Goal: Task Accomplishment & Management: Use online tool/utility

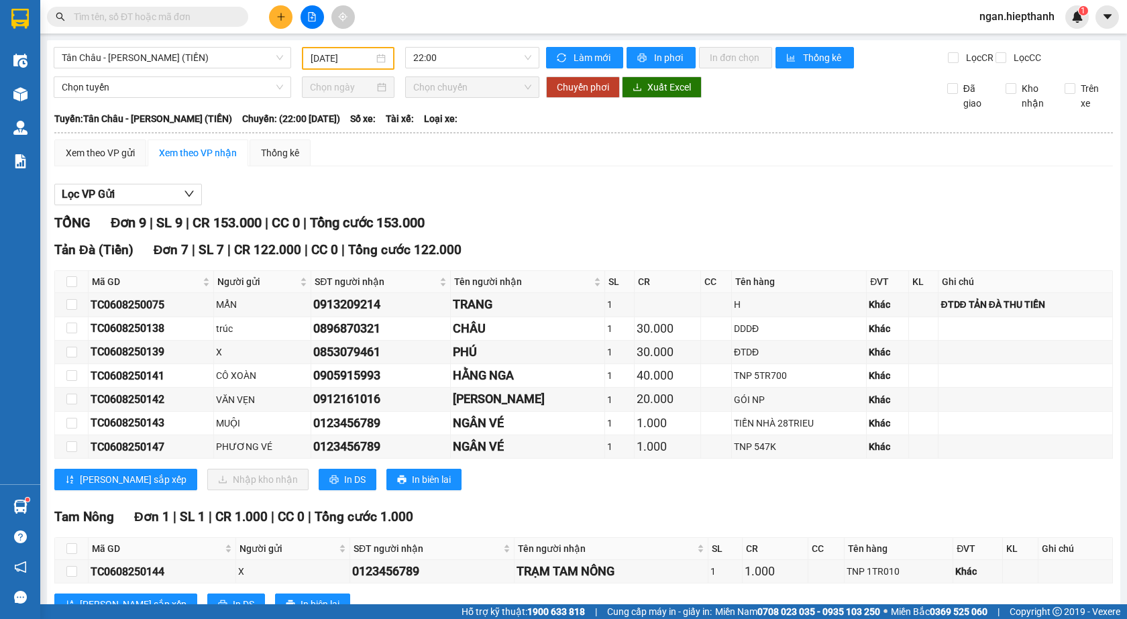
click at [288, 27] on div at bounding box center [312, 16] width 101 height 23
click at [287, 26] on button at bounding box center [280, 16] width 23 height 23
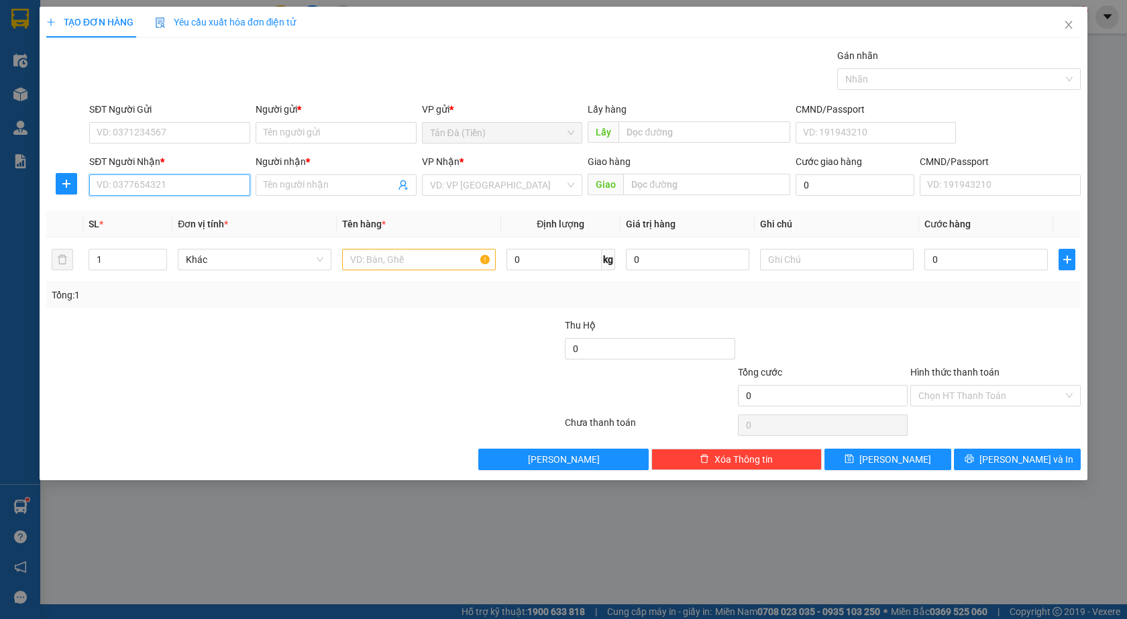
click at [207, 187] on input "SĐT Người Nhận *" at bounding box center [169, 184] width 161 height 21
click at [118, 135] on input "SĐT Người Gửi" at bounding box center [169, 132] width 161 height 21
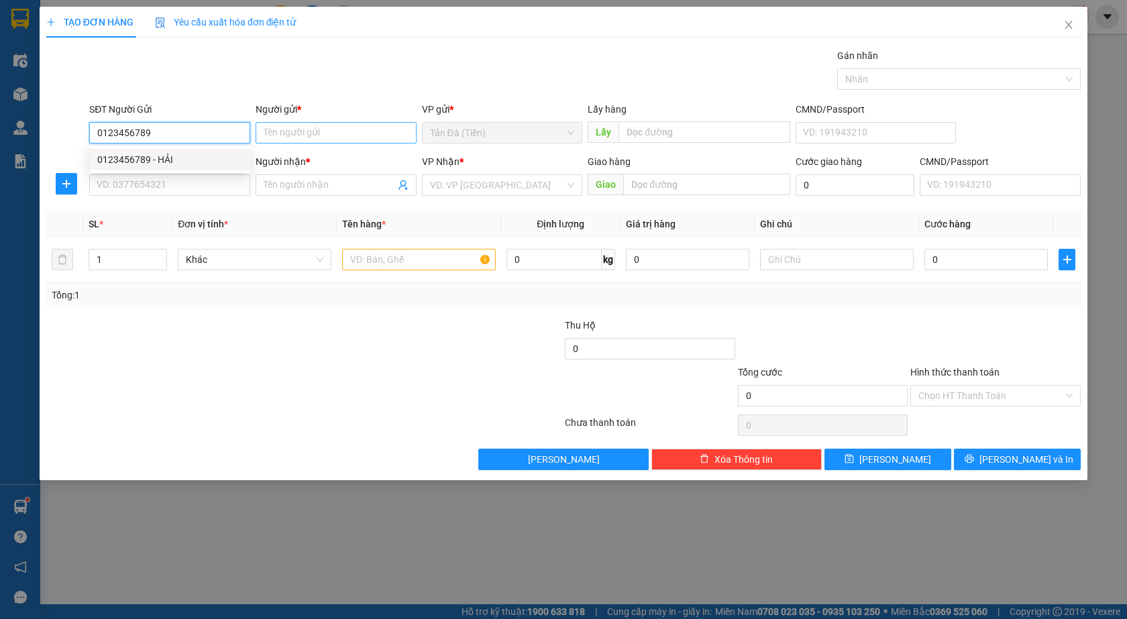
type input "0123456789"
click at [365, 134] on input "Người gửi *" at bounding box center [336, 132] width 161 height 21
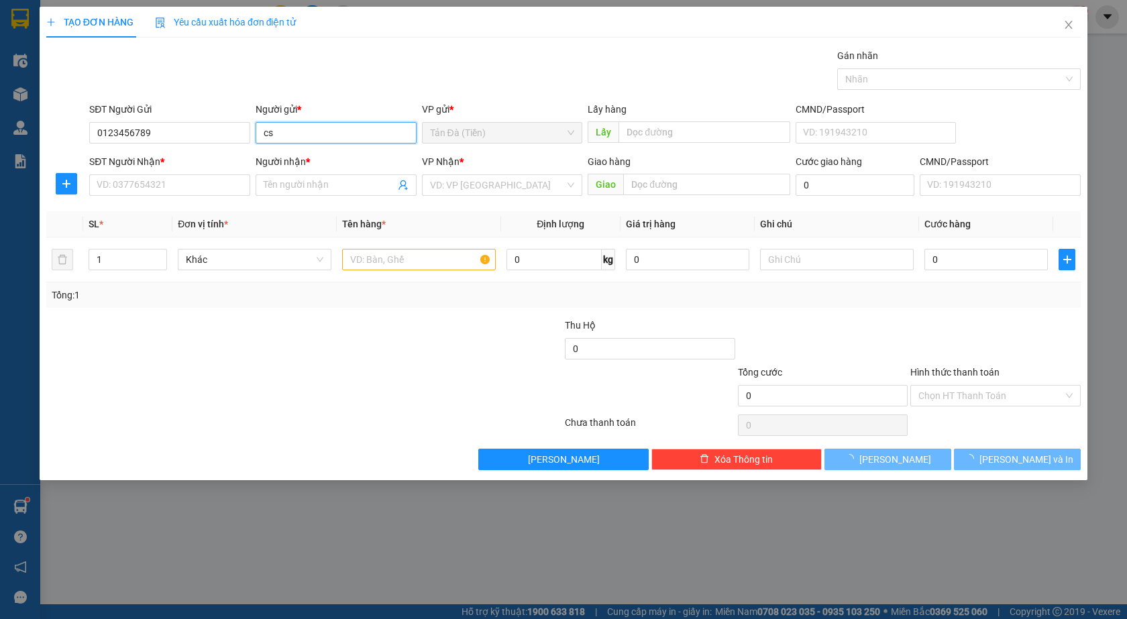
type input "c"
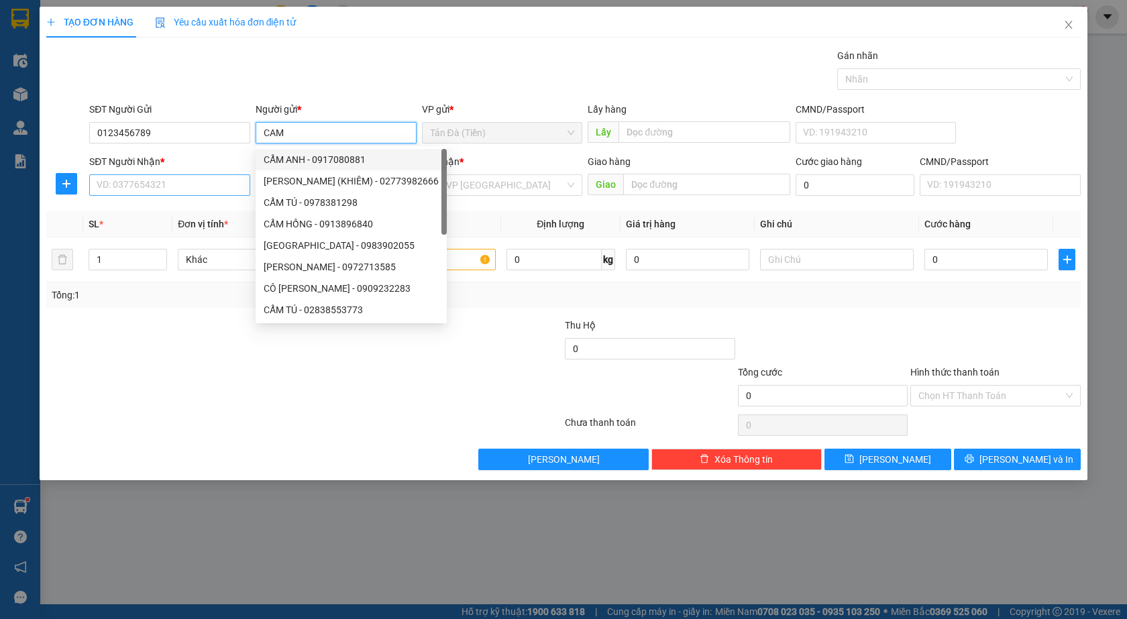
type input "CAM"
click at [158, 192] on input "SĐT Người Nhận *" at bounding box center [169, 184] width 161 height 21
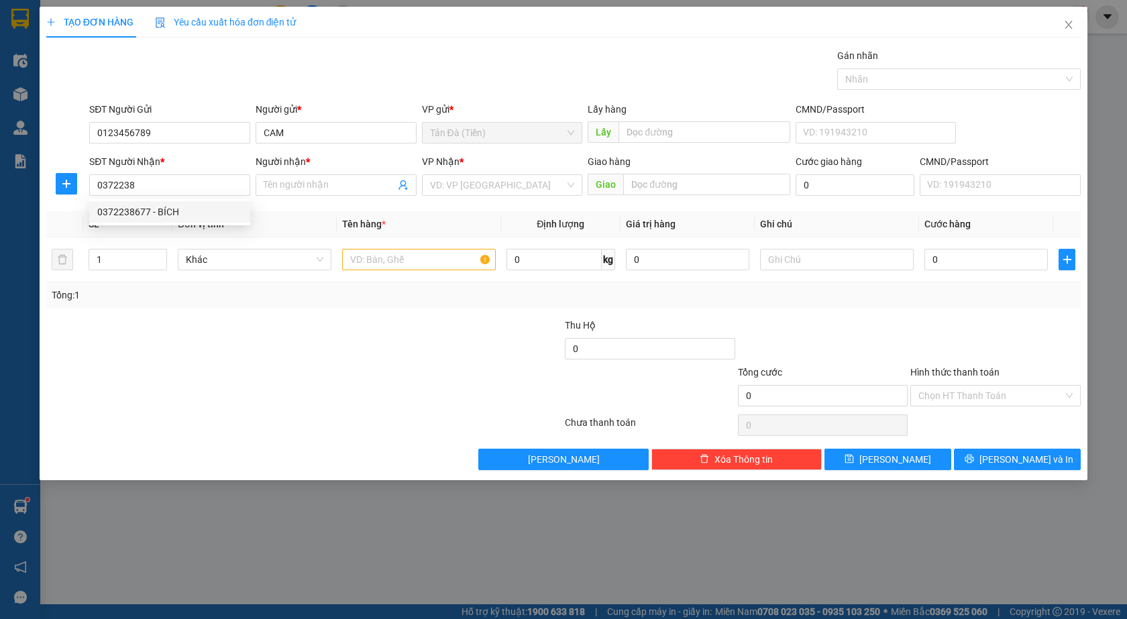
click at [152, 200] on div "0372238677 0372238677 - BÍCH" at bounding box center [169, 212] width 161 height 27
click at [160, 203] on div "Transit Pickup Surcharge Ids Transit Deliver Surcharge Ids Transit Deliver Surc…" at bounding box center [563, 259] width 1035 height 422
click at [156, 197] on div "SĐT Người Nhận * 0372238" at bounding box center [169, 177] width 161 height 47
click at [155, 195] on input "0372238" at bounding box center [169, 184] width 161 height 21
click at [166, 192] on input "0372238" at bounding box center [169, 184] width 161 height 21
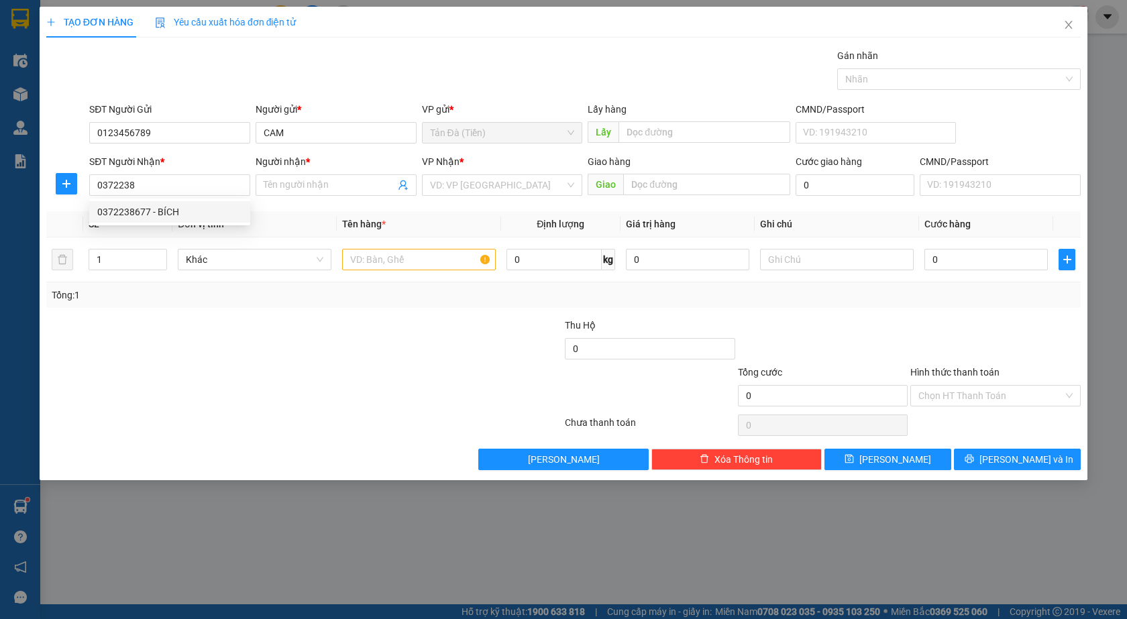
drag, startPoint x: 189, startPoint y: 223, endPoint x: 184, endPoint y: 217, distance: 7.6
click at [187, 221] on div "0372238677 0372238677 - BÍCH" at bounding box center [169, 212] width 161 height 27
click at [177, 205] on div "Transit Pickup Surcharge Ids Transit Deliver Surcharge Ids Transit Deliver Surc…" at bounding box center [563, 259] width 1035 height 422
click at [166, 187] on input "0372238" at bounding box center [169, 184] width 161 height 21
click at [170, 203] on div "0372238677 - BÍCH" at bounding box center [169, 211] width 161 height 21
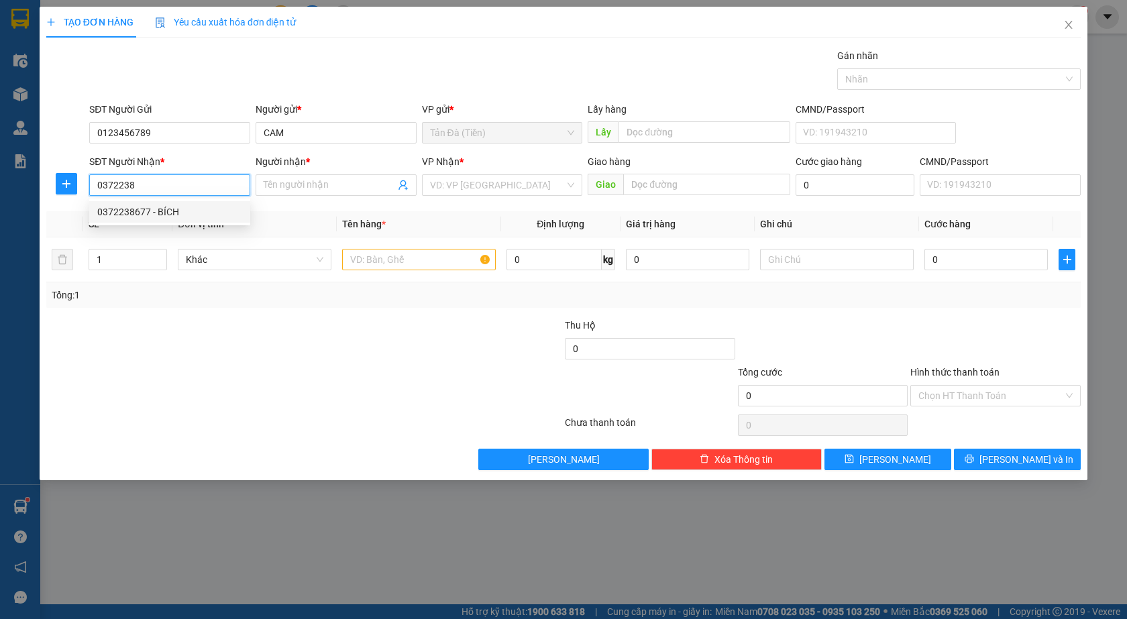
type input "0372238677"
type input "BÍCH"
click at [439, 177] on input "search" at bounding box center [498, 185] width 136 height 20
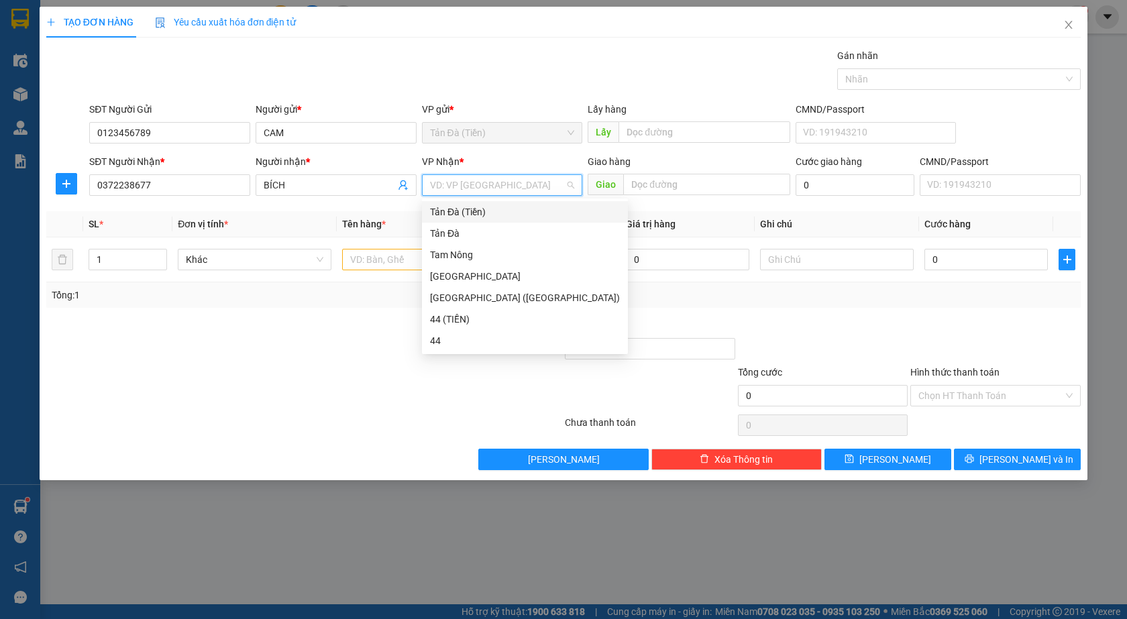
click at [460, 211] on div "Tản Đà (Tiền)" at bounding box center [525, 212] width 190 height 15
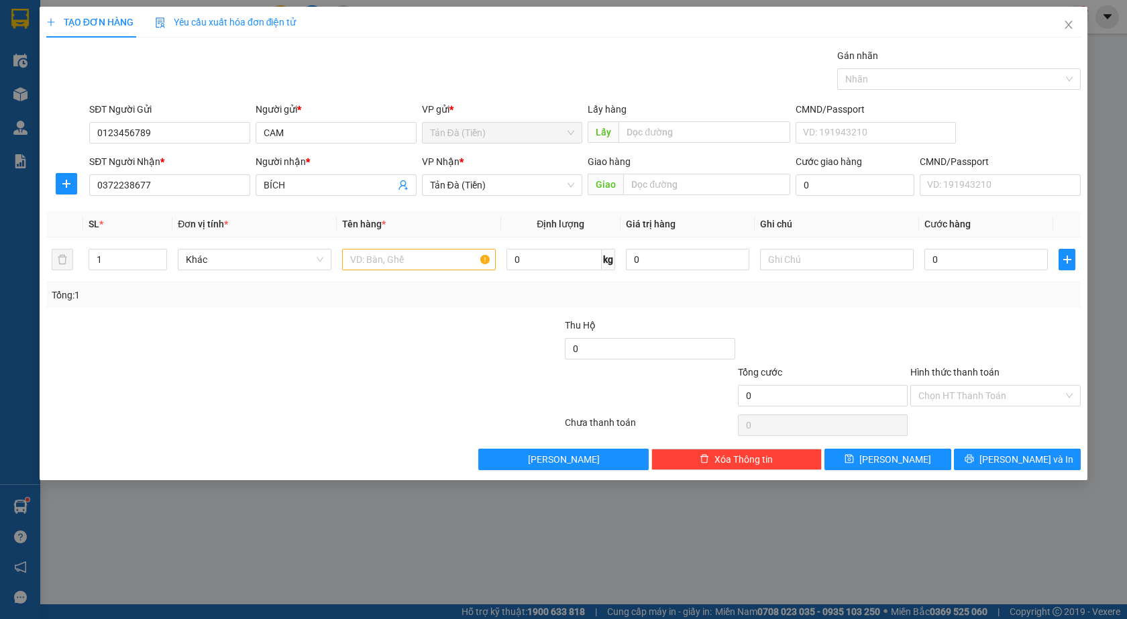
click at [454, 174] on div "VP Nhận *" at bounding box center [502, 164] width 161 height 20
drag, startPoint x: 455, startPoint y: 180, endPoint x: 474, endPoint y: 231, distance: 55.2
click at [452, 180] on span "Tản Đà (Tiền)" at bounding box center [502, 185] width 145 height 20
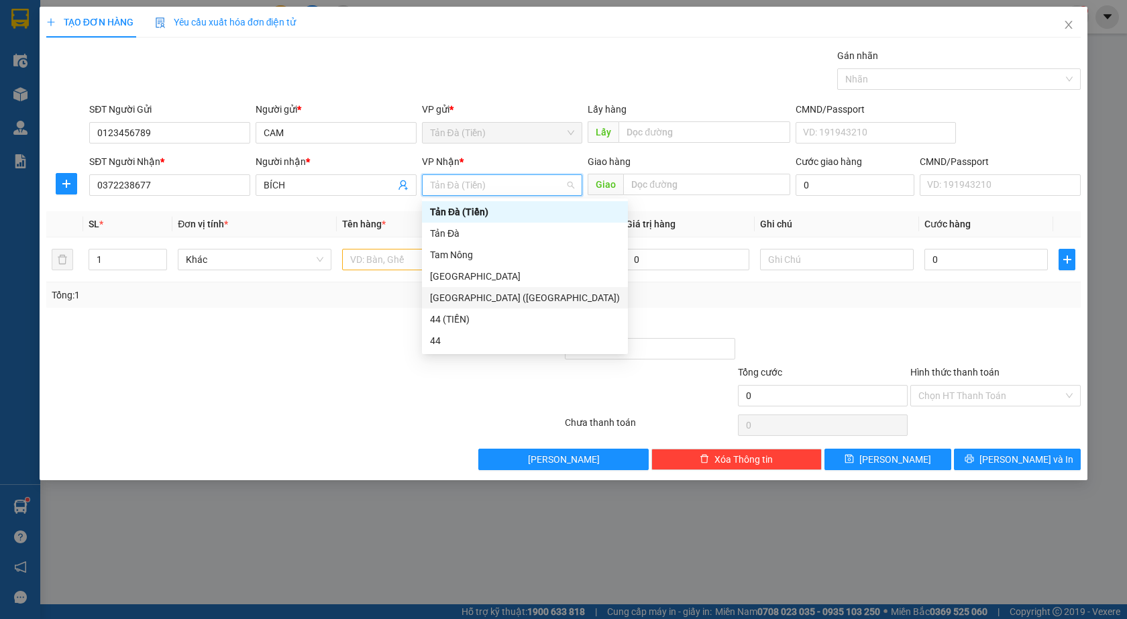
click at [464, 298] on div "[GEOGRAPHIC_DATA] ([GEOGRAPHIC_DATA])" at bounding box center [525, 297] width 190 height 15
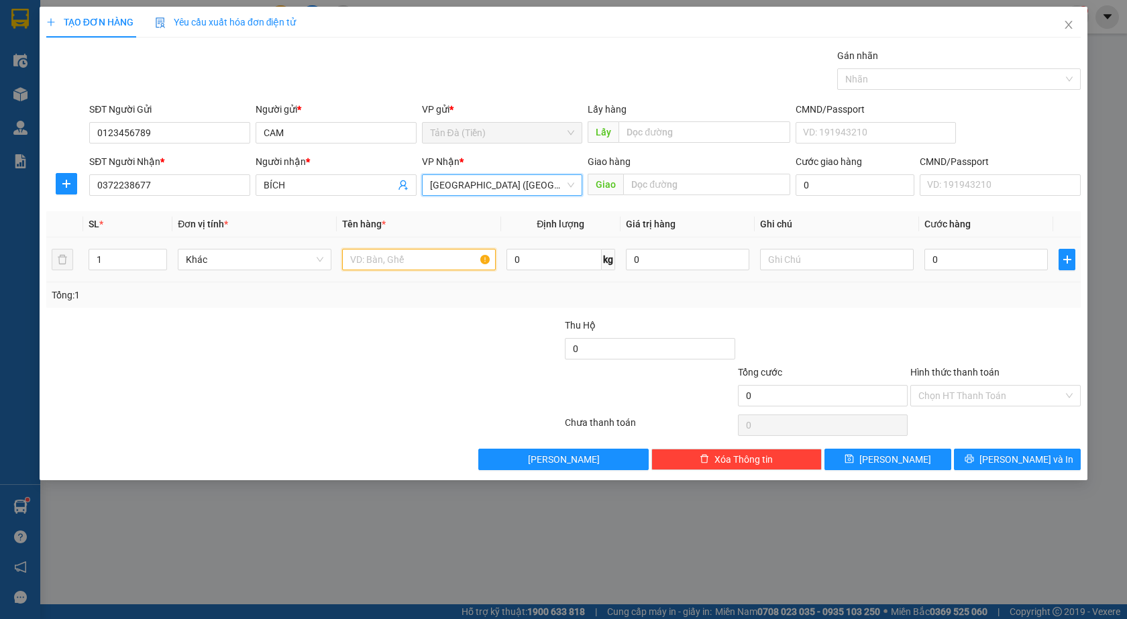
click at [400, 263] on input "text" at bounding box center [419, 259] width 154 height 21
type input "TT 3TR500K"
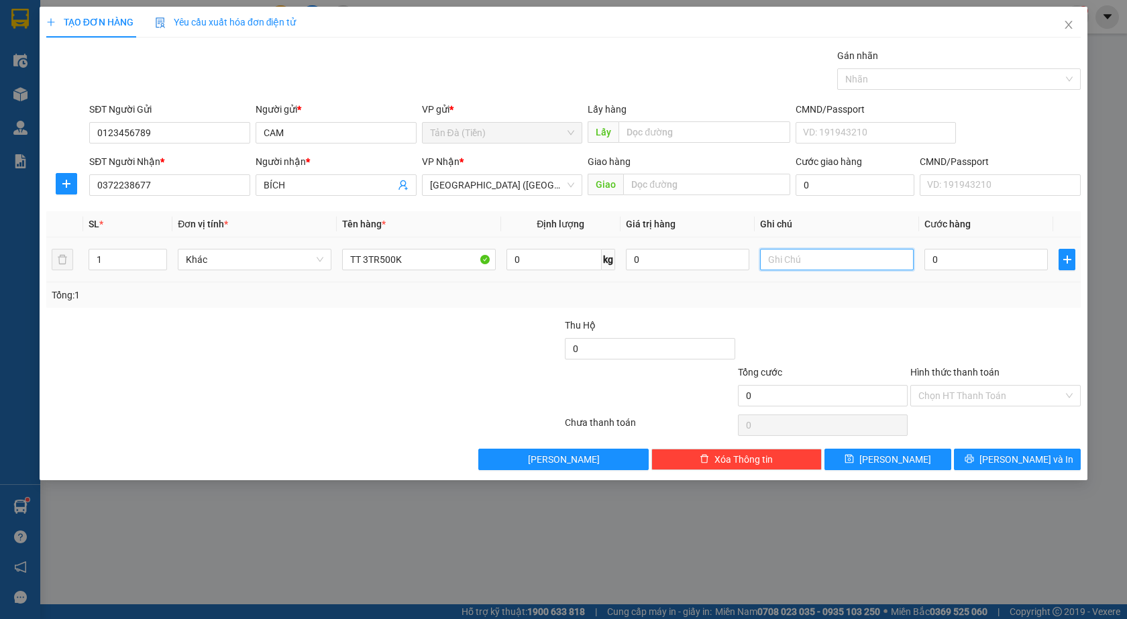
click at [782, 264] on input "text" at bounding box center [837, 259] width 154 height 21
click at [981, 256] on input "0" at bounding box center [985, 259] width 123 height 21
type input "4"
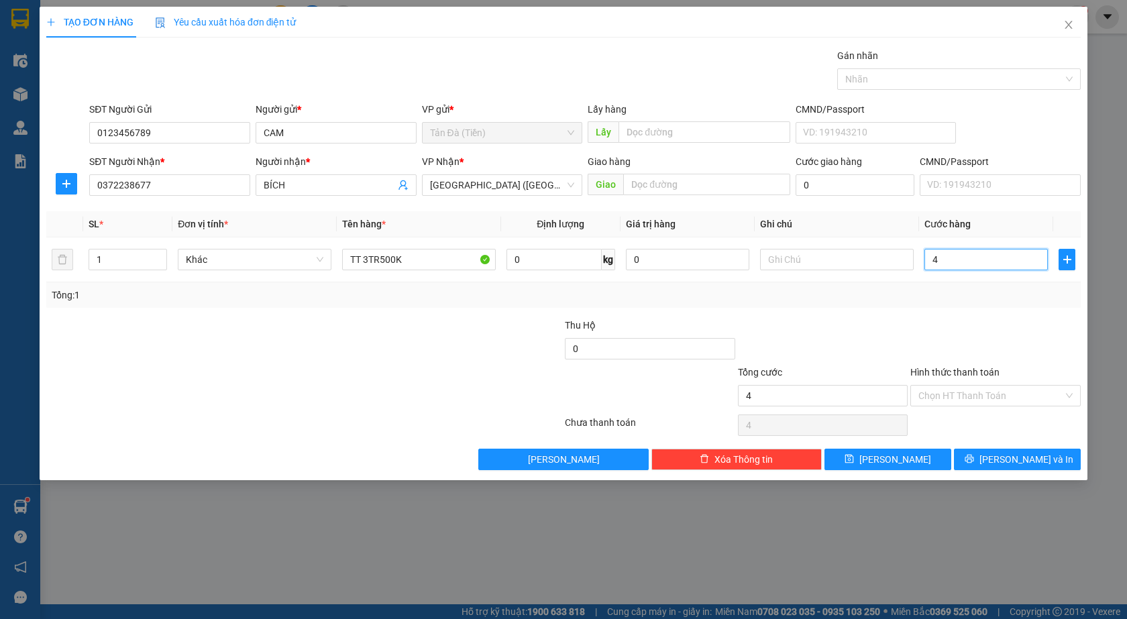
type input "40"
type input "40.000"
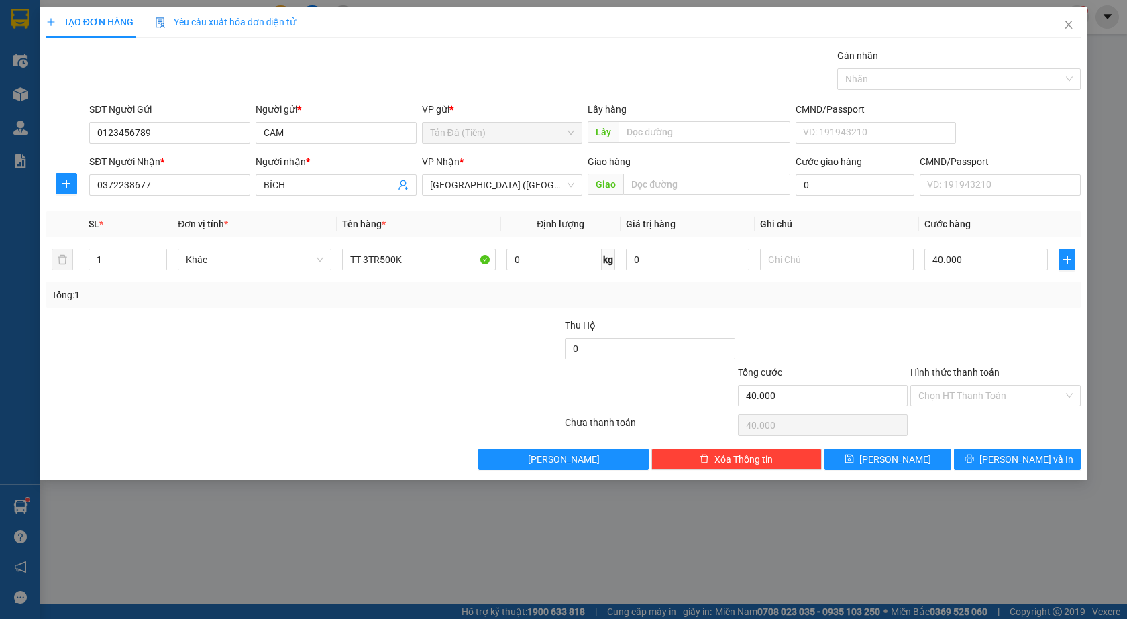
click at [873, 301] on div "Tổng: 1" at bounding box center [564, 295] width 1024 height 15
click at [985, 386] on input "Hình thức thanh toán" at bounding box center [990, 396] width 145 height 20
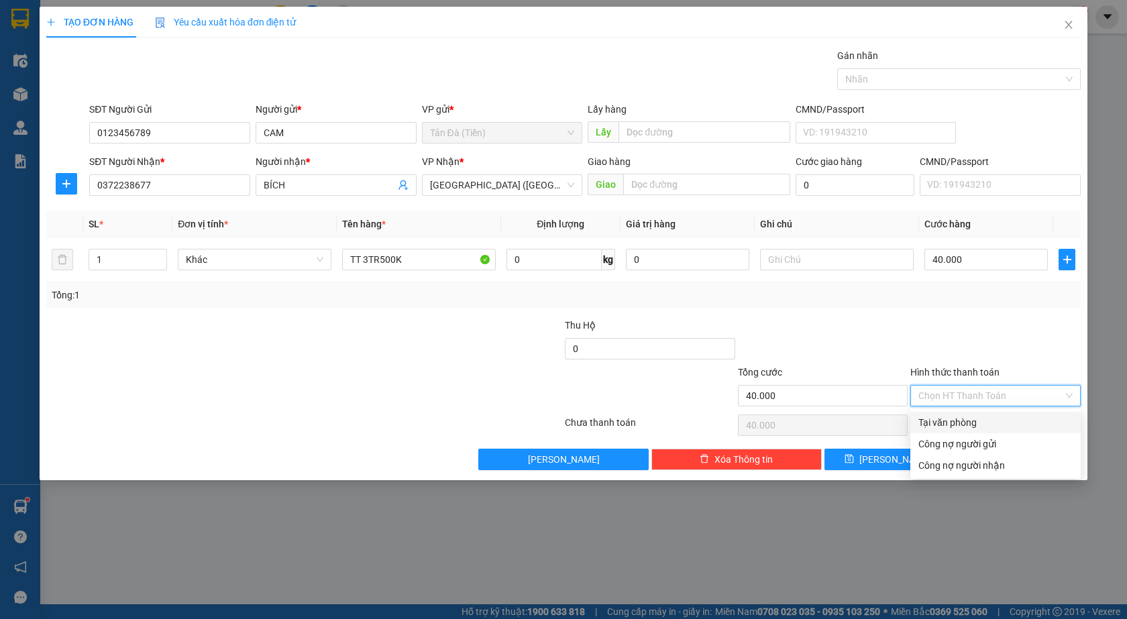
click at [967, 418] on div "Tại văn phòng" at bounding box center [995, 422] width 154 height 15
type input "0"
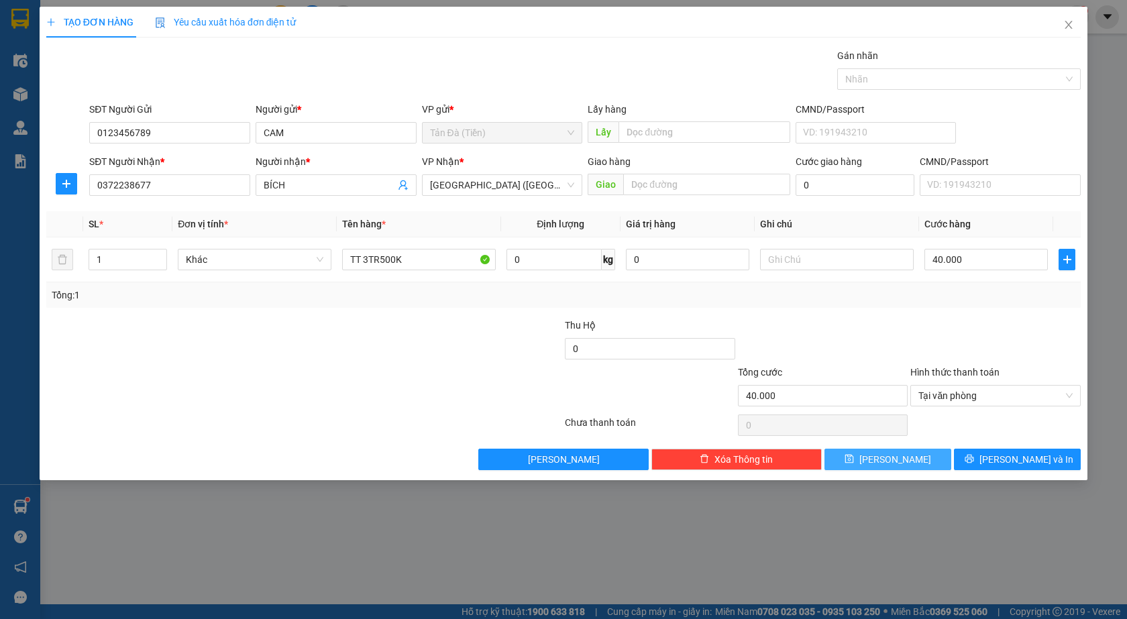
click at [907, 460] on button "[PERSON_NAME]" at bounding box center [888, 459] width 127 height 21
type input "0"
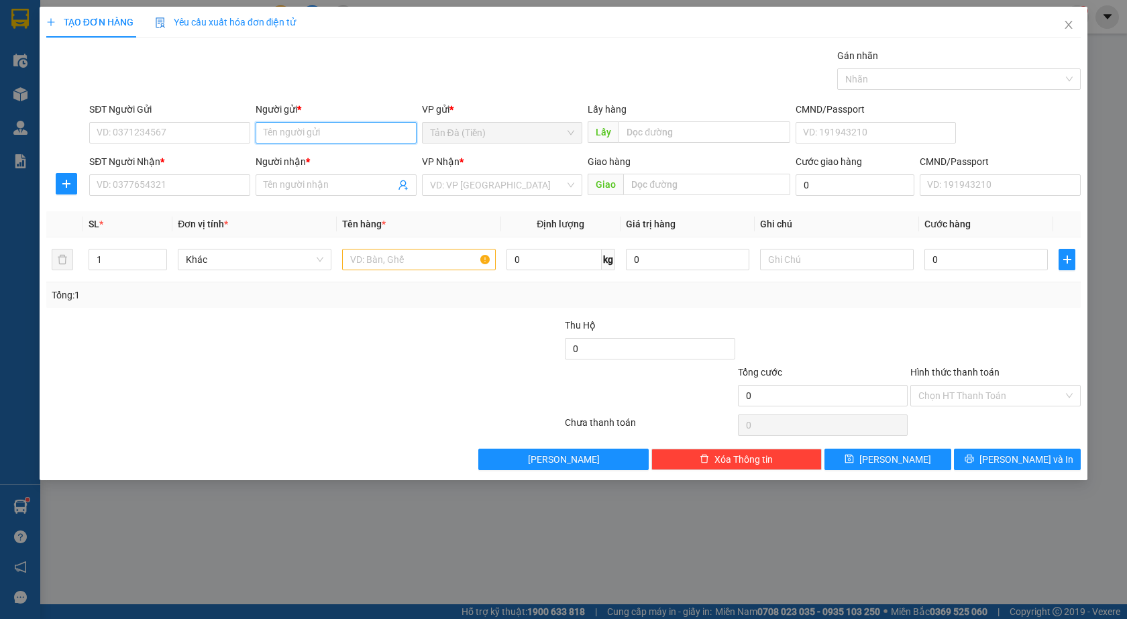
click at [268, 131] on input "Người gửi *" at bounding box center [336, 132] width 161 height 21
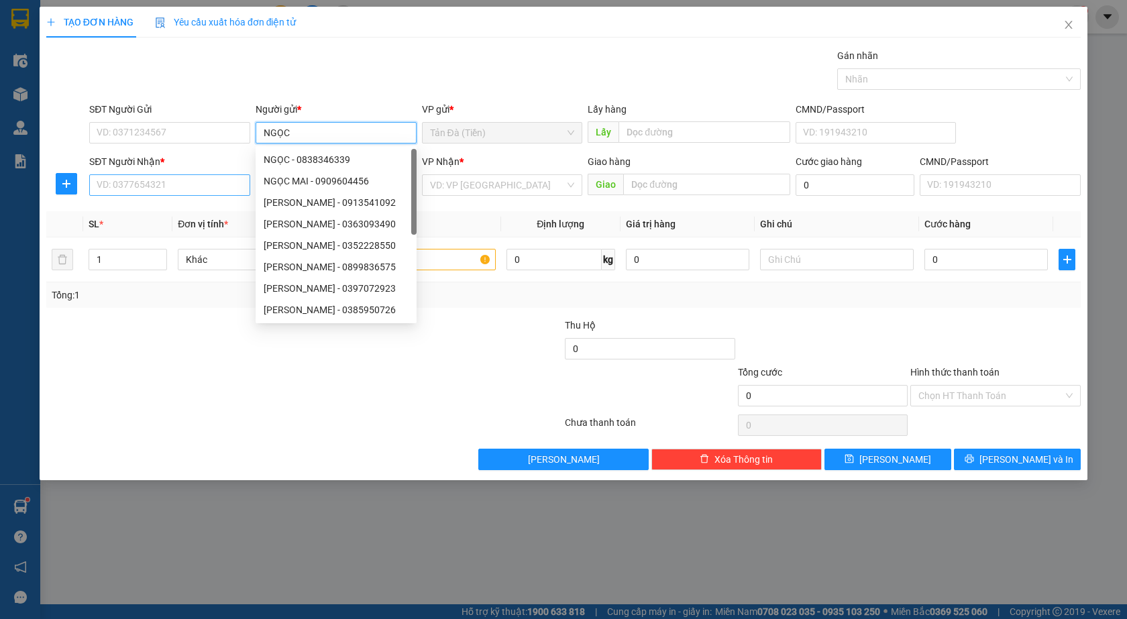
type input "NGỌC"
click at [226, 185] on input "SĐT Người Nhận *" at bounding box center [169, 184] width 161 height 21
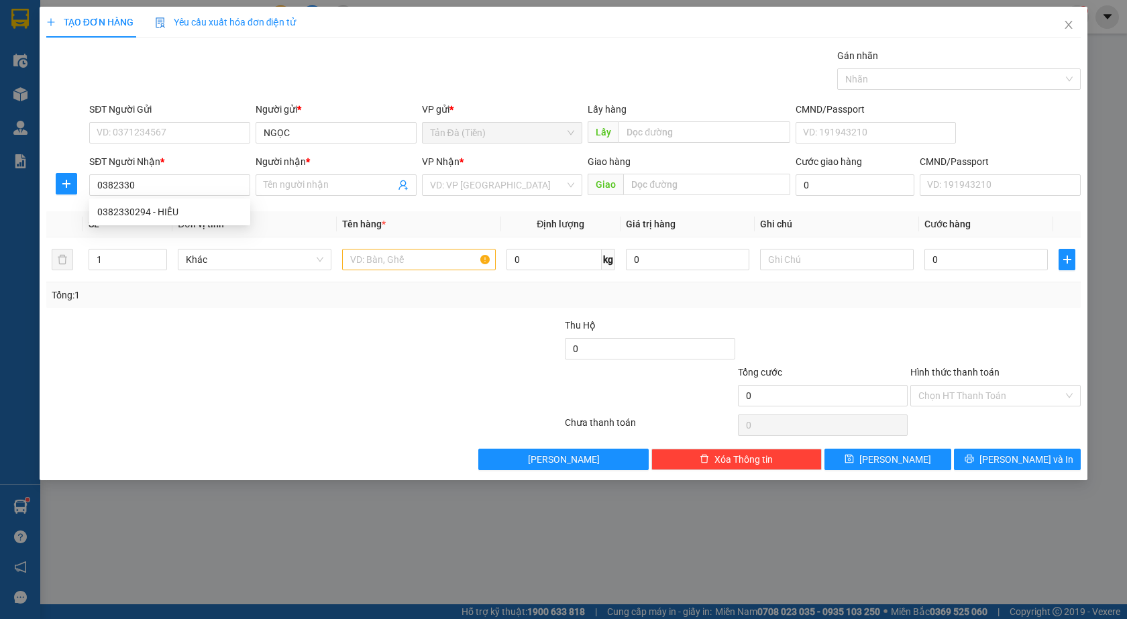
click at [150, 200] on div "0382330294 0382330294 - HIẾU" at bounding box center [169, 212] width 161 height 27
click at [156, 195] on input "0382330" at bounding box center [169, 184] width 161 height 21
click at [160, 214] on div "0382330294 - HIẾU" at bounding box center [169, 212] width 145 height 15
type input "0382330294"
type input "HIẾU"
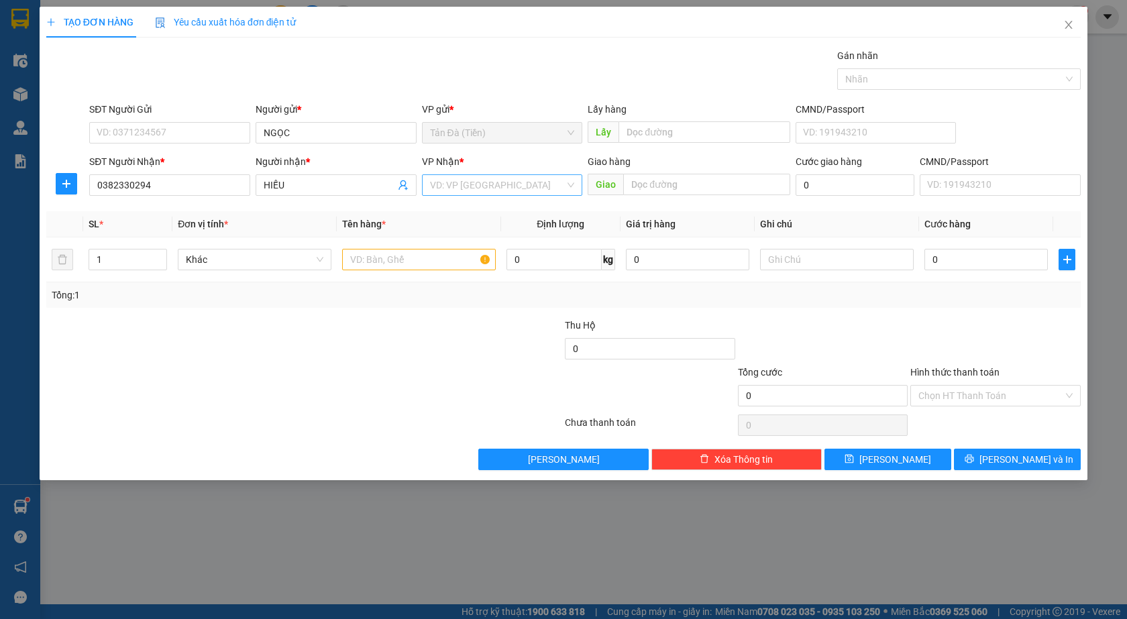
click at [439, 185] on input "search" at bounding box center [498, 185] width 136 height 20
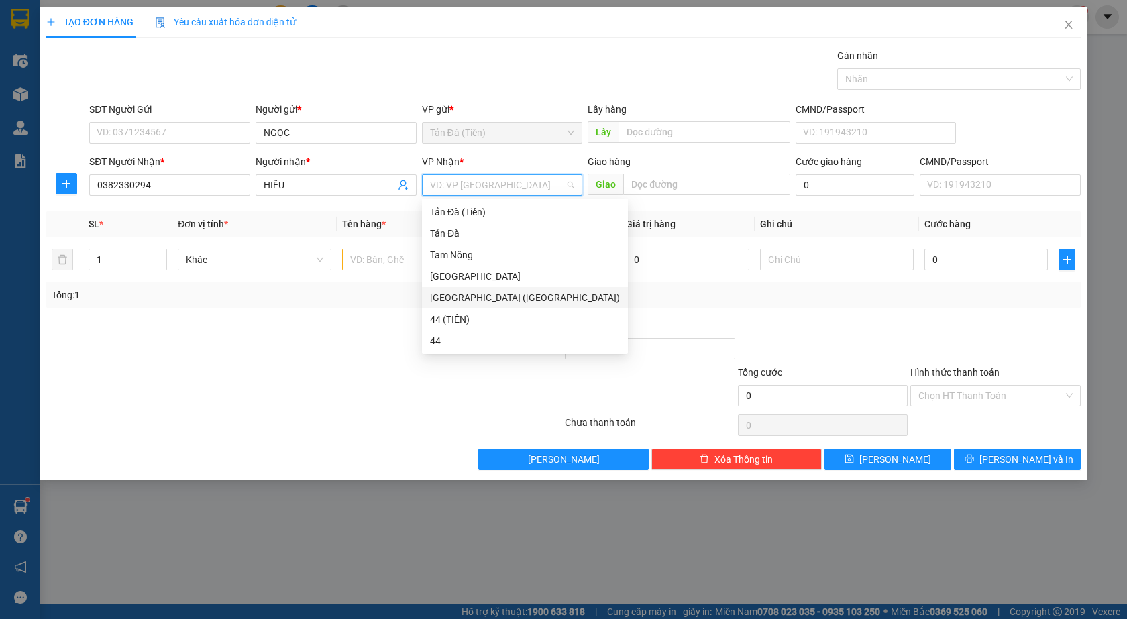
click at [477, 296] on div "[GEOGRAPHIC_DATA] ([GEOGRAPHIC_DATA])" at bounding box center [525, 297] width 190 height 15
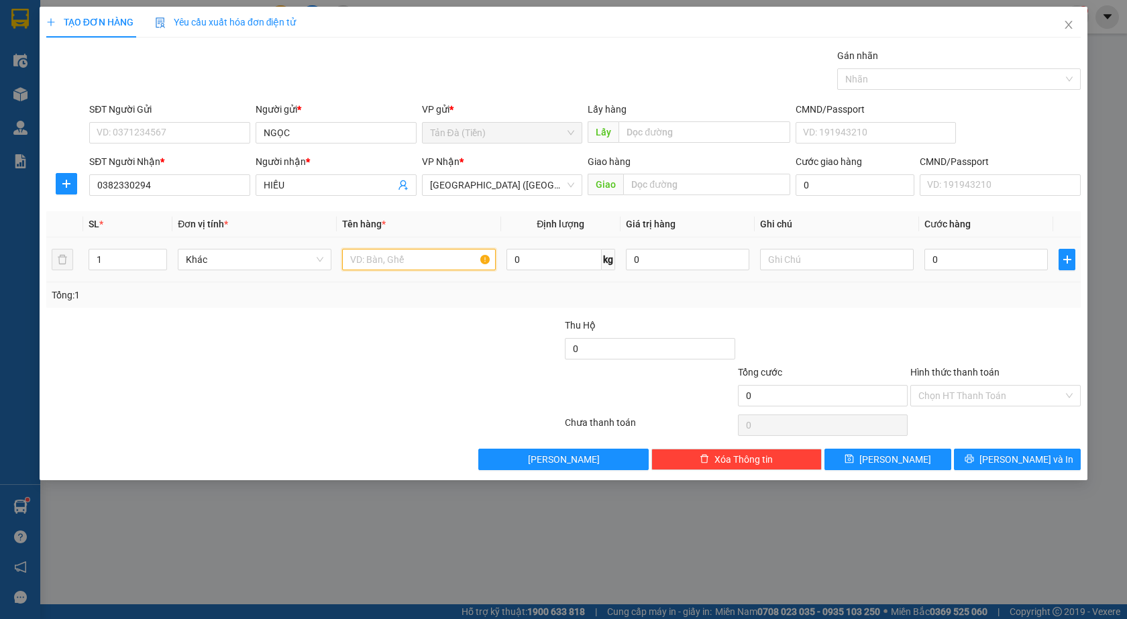
click at [423, 256] on input "text" at bounding box center [419, 259] width 154 height 21
click at [423, 255] on input "text" at bounding box center [419, 259] width 154 height 21
type input "TT 800K"
drag, startPoint x: 776, startPoint y: 267, endPoint x: 802, endPoint y: 266, distance: 26.8
click at [784, 266] on input "text" at bounding box center [837, 259] width 154 height 21
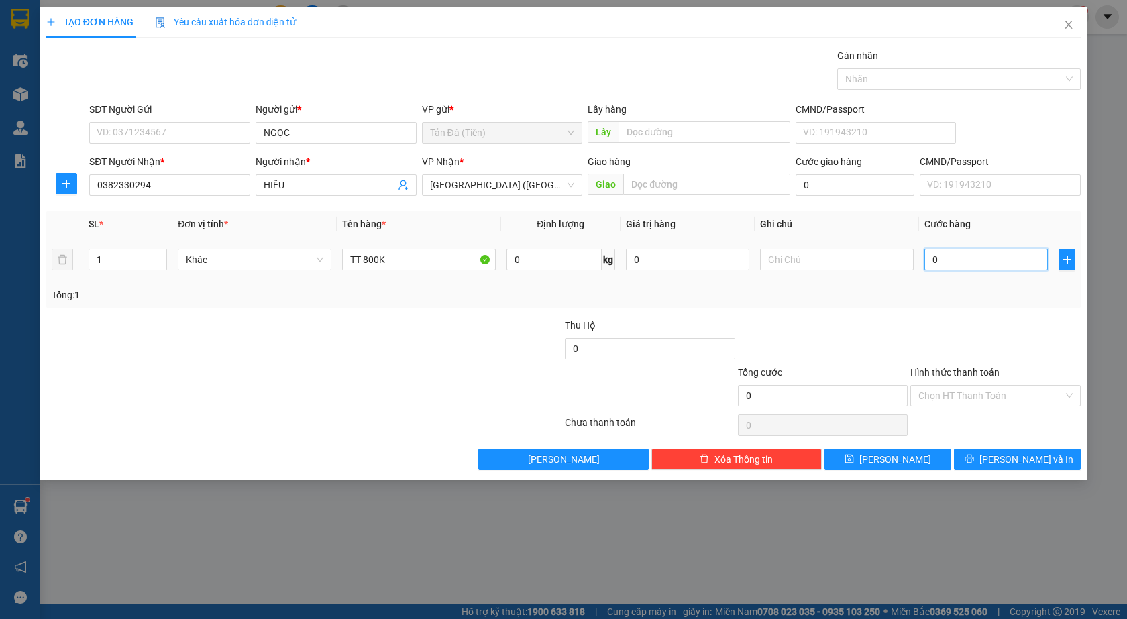
click at [956, 266] on input "0" at bounding box center [985, 259] width 123 height 21
type input "1"
type input "10"
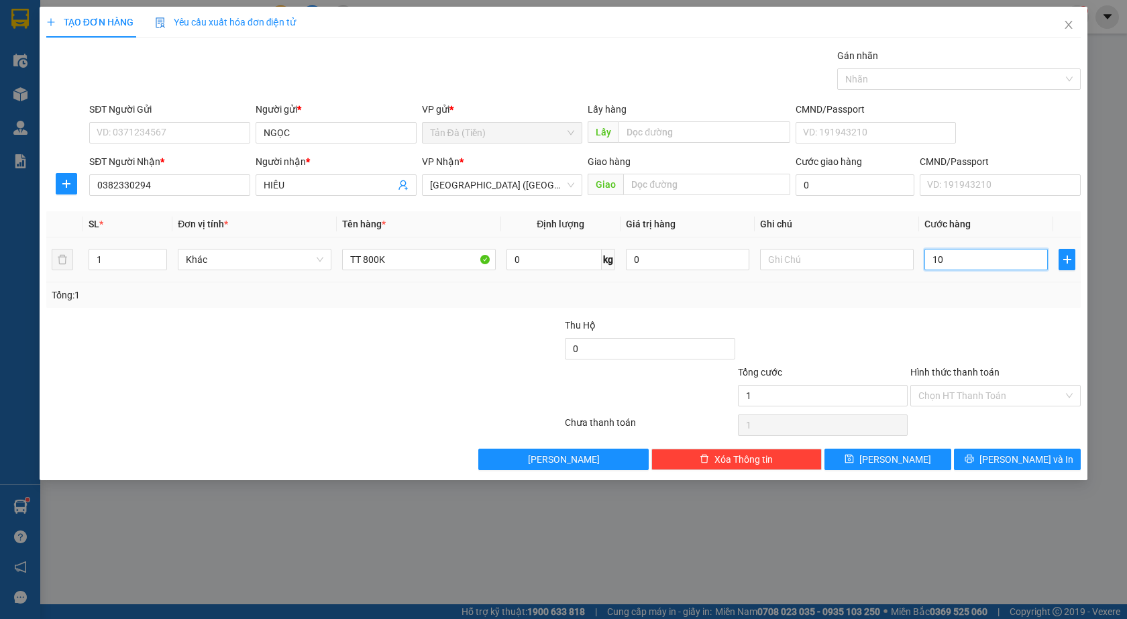
type input "10"
type input "10.000"
click at [947, 294] on div "Tổng: 1" at bounding box center [564, 295] width 1024 height 15
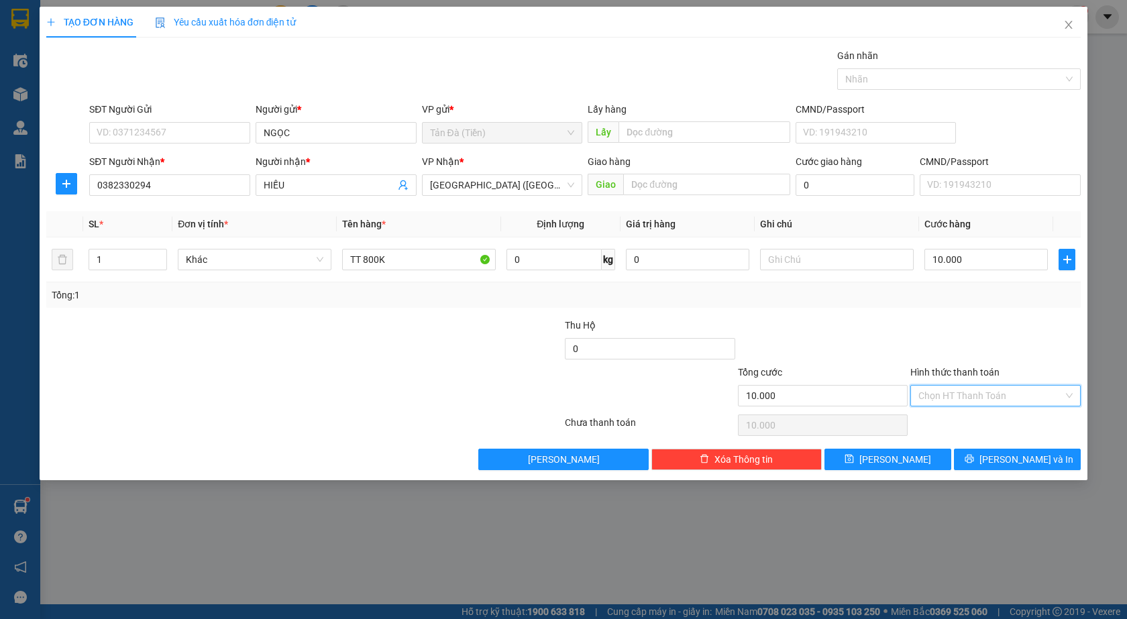
click at [957, 388] on input "Hình thức thanh toán" at bounding box center [990, 396] width 145 height 20
click at [939, 419] on div "Tại văn phòng" at bounding box center [995, 422] width 154 height 15
type input "0"
click at [906, 456] on button "[PERSON_NAME]" at bounding box center [888, 459] width 127 height 21
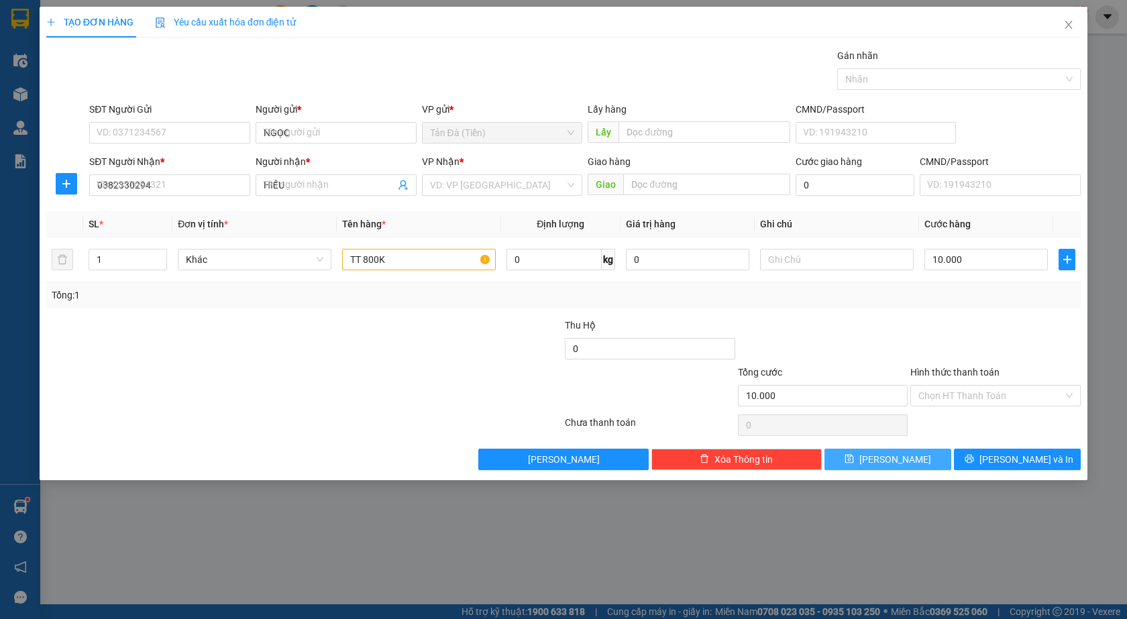
type input "0"
click at [152, 189] on input "SĐT Người Nhận *" at bounding box center [169, 184] width 161 height 21
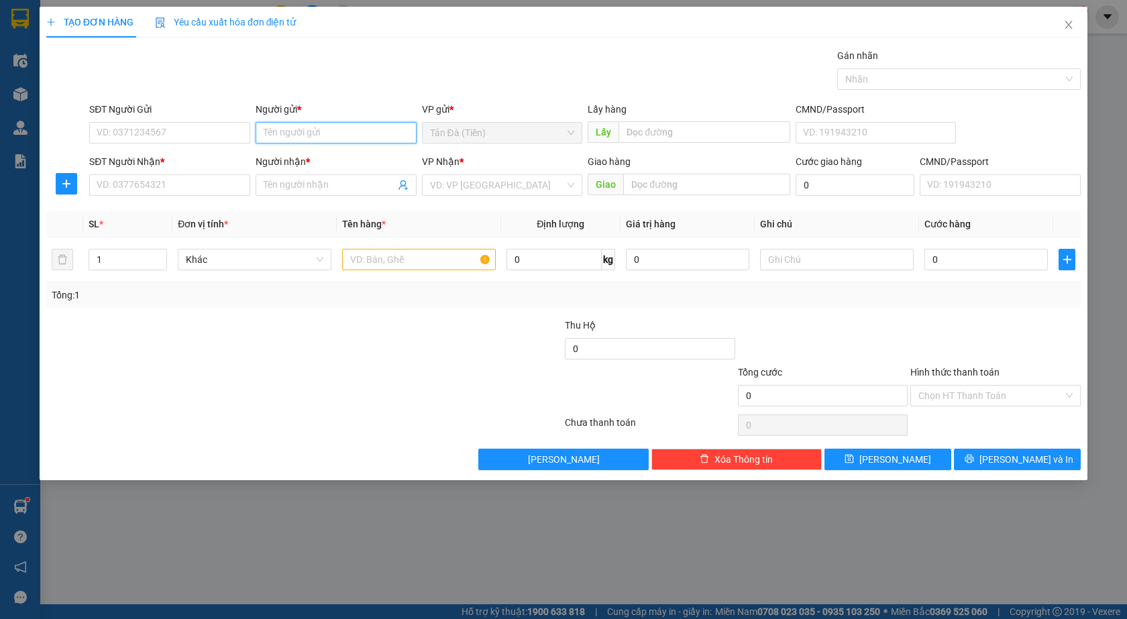
click at [267, 140] on input "Người gửi *" at bounding box center [336, 132] width 161 height 21
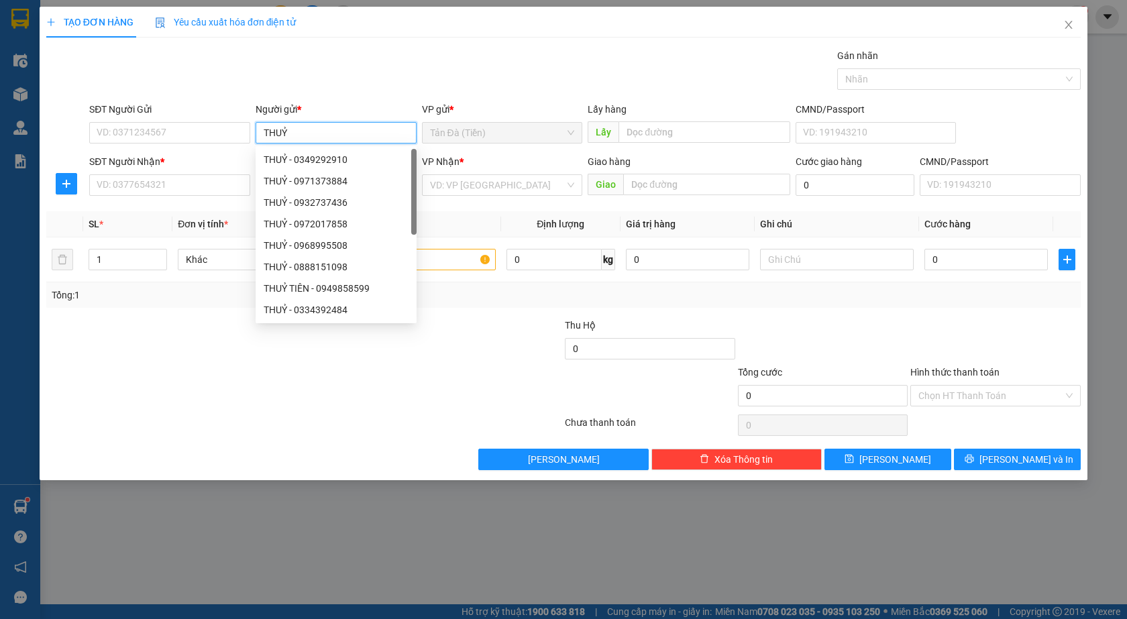
type input "THUỶ"
click at [486, 197] on div "VP Nhận * VD: VP [GEOGRAPHIC_DATA]" at bounding box center [502, 177] width 161 height 47
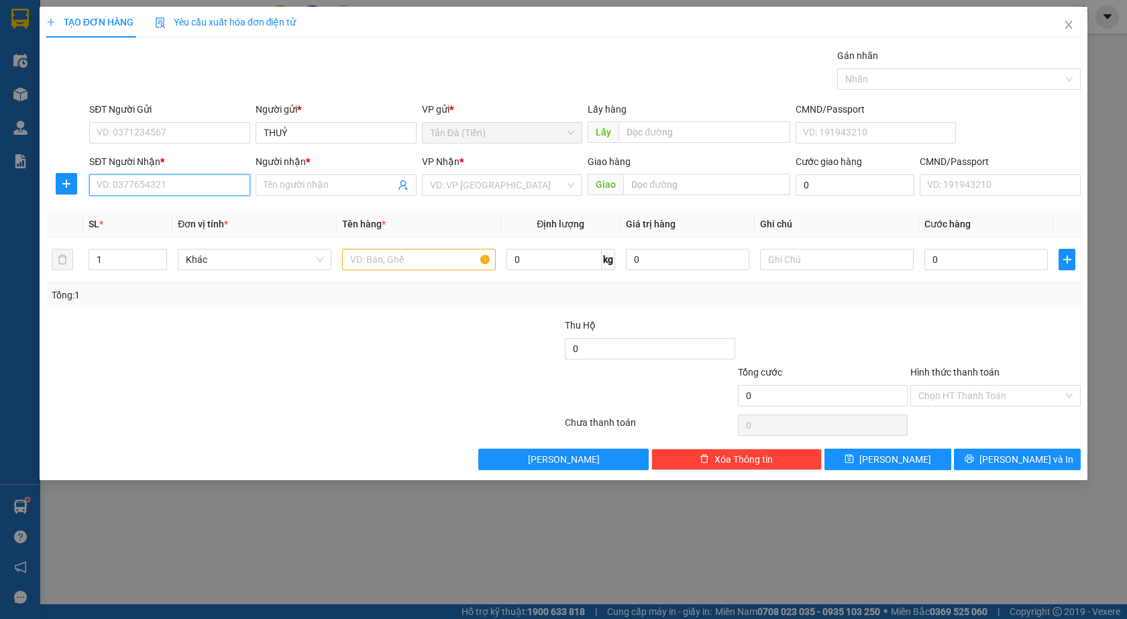
click at [151, 183] on input "SĐT Người Nhận *" at bounding box center [169, 184] width 161 height 21
click at [223, 217] on div "0899150161 - GIÀU" at bounding box center [172, 212] width 151 height 15
type input "0899150161"
type input "GIÀU"
type input "0899150161"
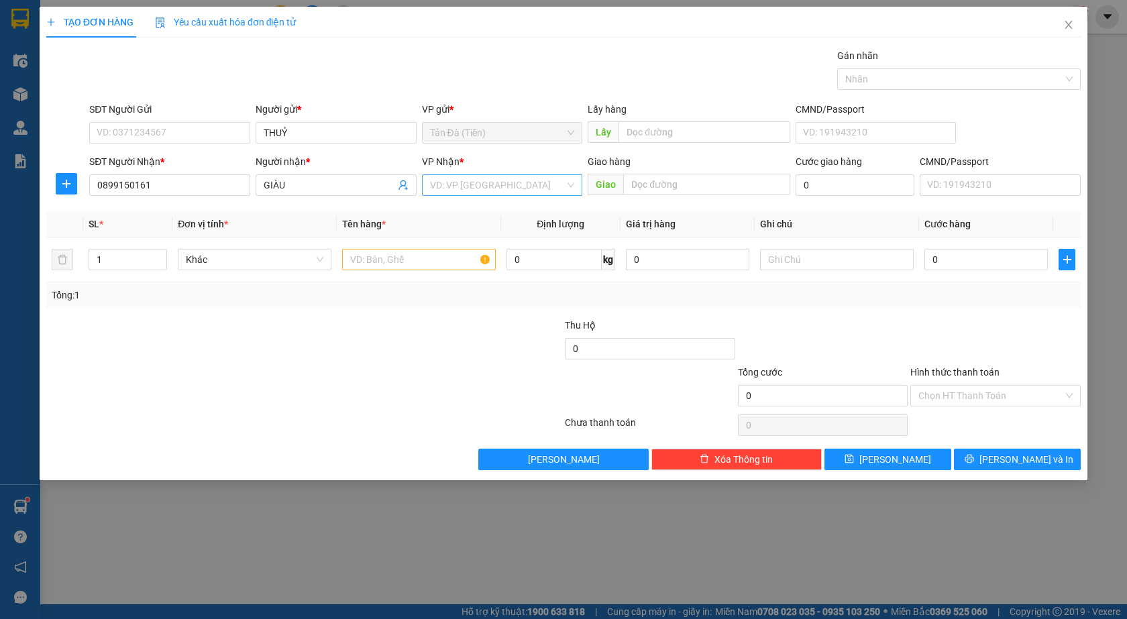
click at [519, 180] on input "search" at bounding box center [498, 185] width 136 height 20
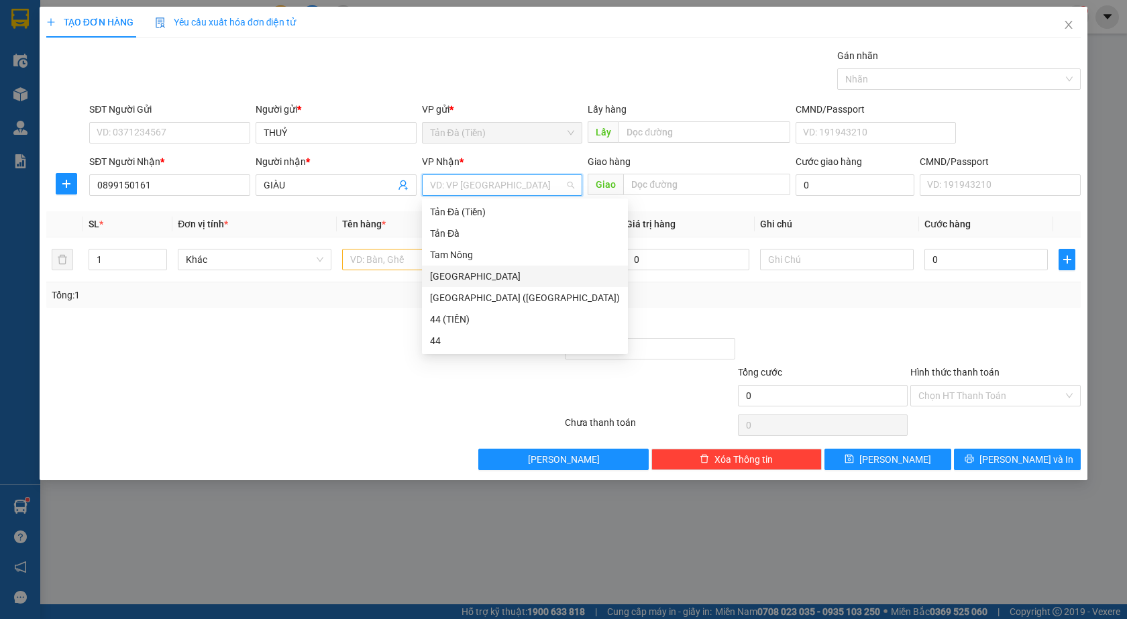
click at [468, 288] on div "[GEOGRAPHIC_DATA] ([GEOGRAPHIC_DATA])" at bounding box center [525, 297] width 206 height 21
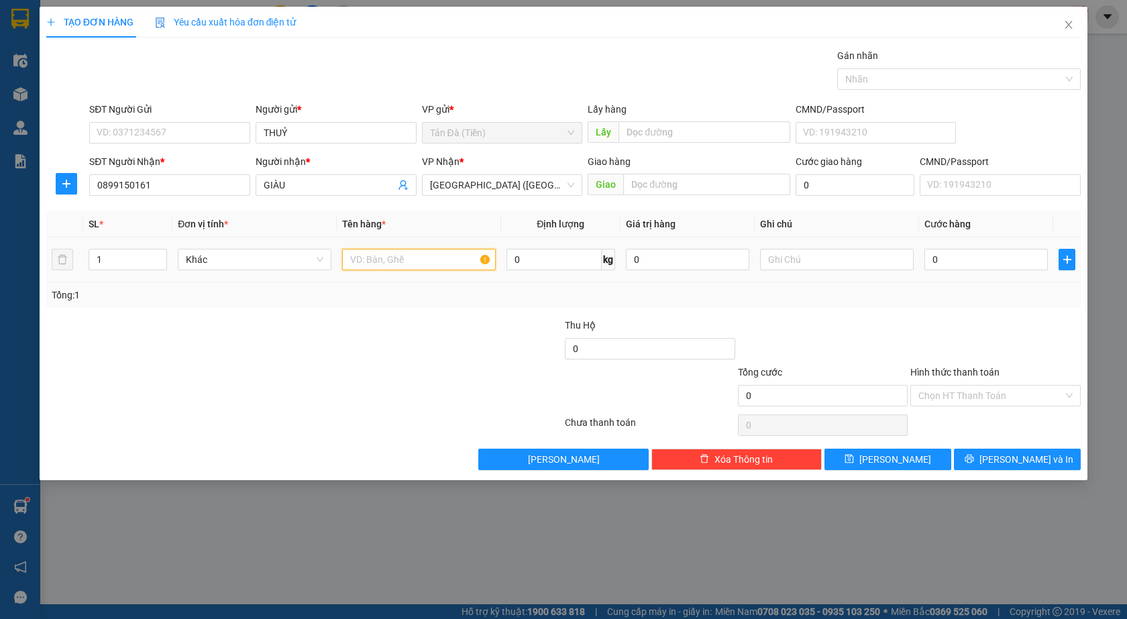
click at [412, 254] on input "text" at bounding box center [419, 259] width 154 height 21
type input "TT 2TR"
click at [878, 264] on input "text" at bounding box center [837, 259] width 154 height 21
type input "Y"
type input "T"
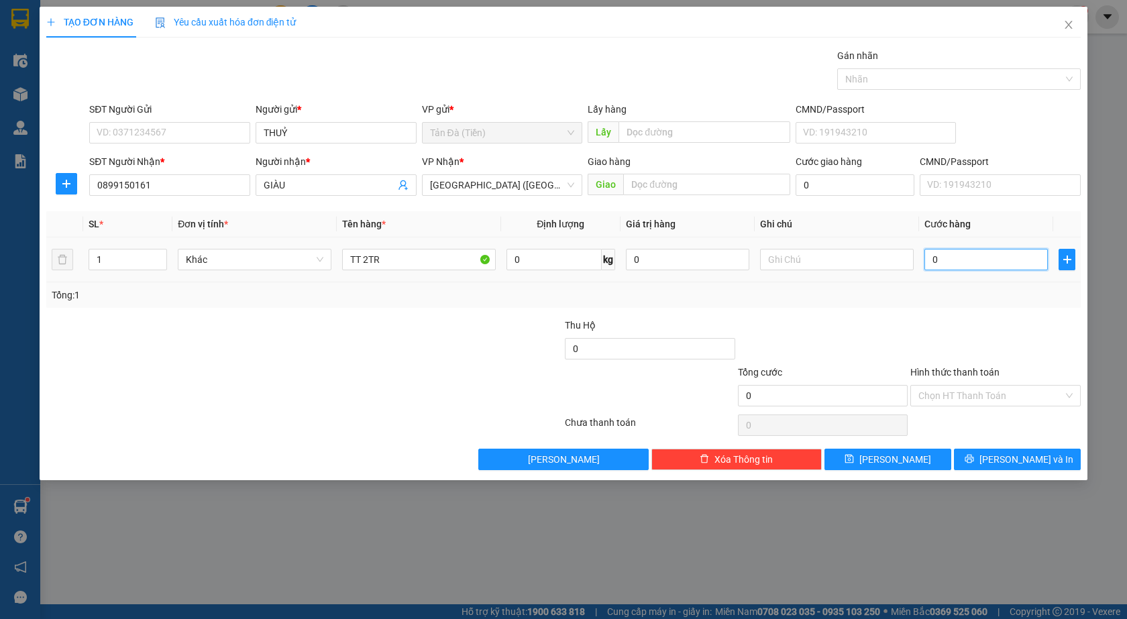
click at [961, 263] on input "0" at bounding box center [985, 259] width 123 height 21
click at [936, 262] on input "0" at bounding box center [985, 259] width 123 height 21
click at [933, 269] on input "0" at bounding box center [985, 259] width 123 height 21
type input "20"
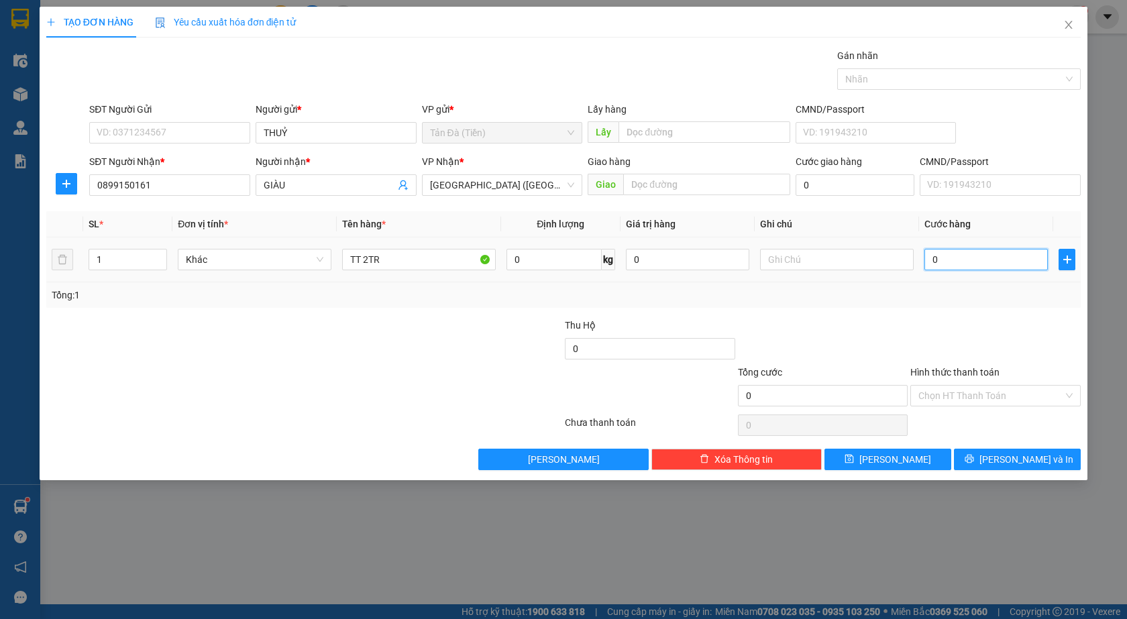
type input "20"
type input "200"
type input "200.000"
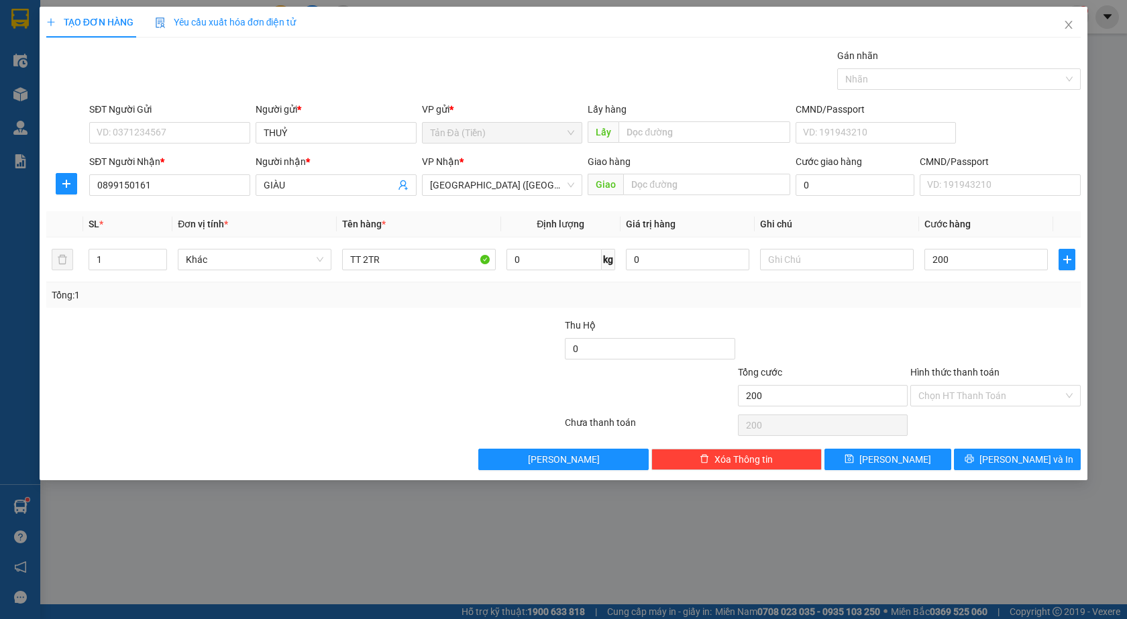
type input "200.000"
click at [988, 307] on div "Tổng: 1" at bounding box center [563, 294] width 1035 height 25
click at [957, 255] on input "200.000" at bounding box center [985, 259] width 123 height 21
type input "2"
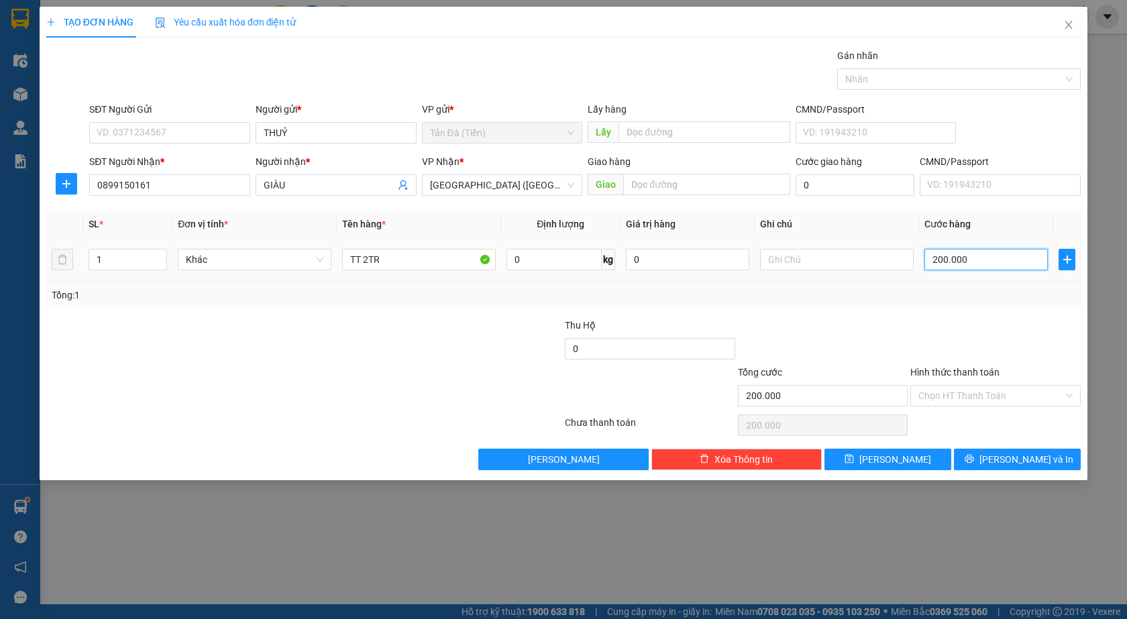
type input "2"
type input "20"
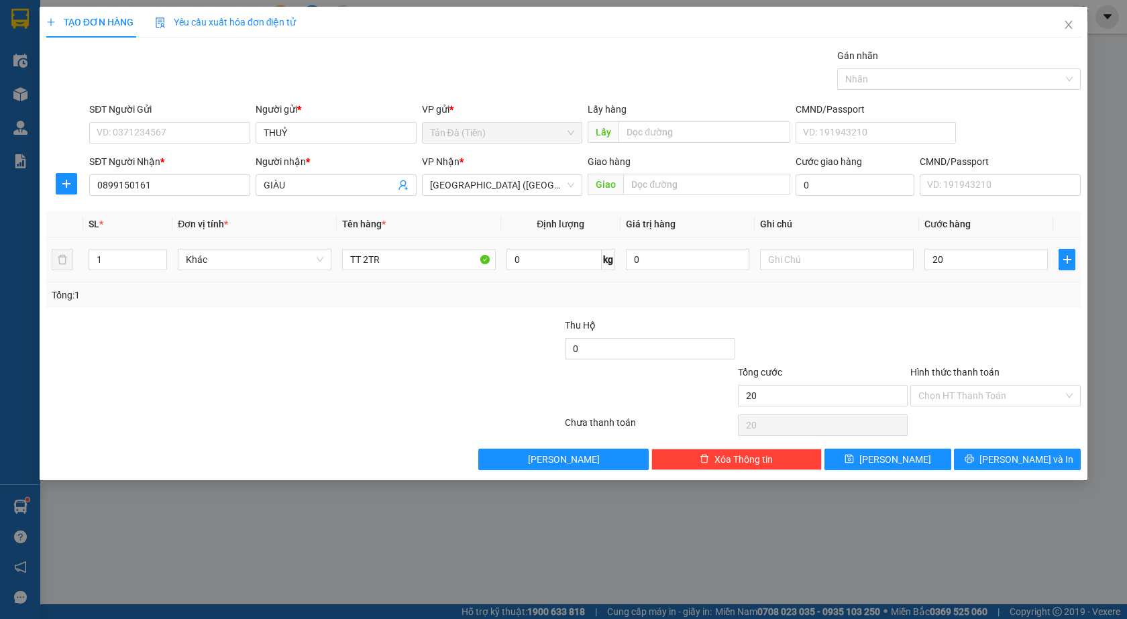
type input "20.000"
click at [980, 335] on div at bounding box center [995, 341] width 173 height 47
click at [949, 396] on input "Hình thức thanh toán" at bounding box center [990, 396] width 145 height 20
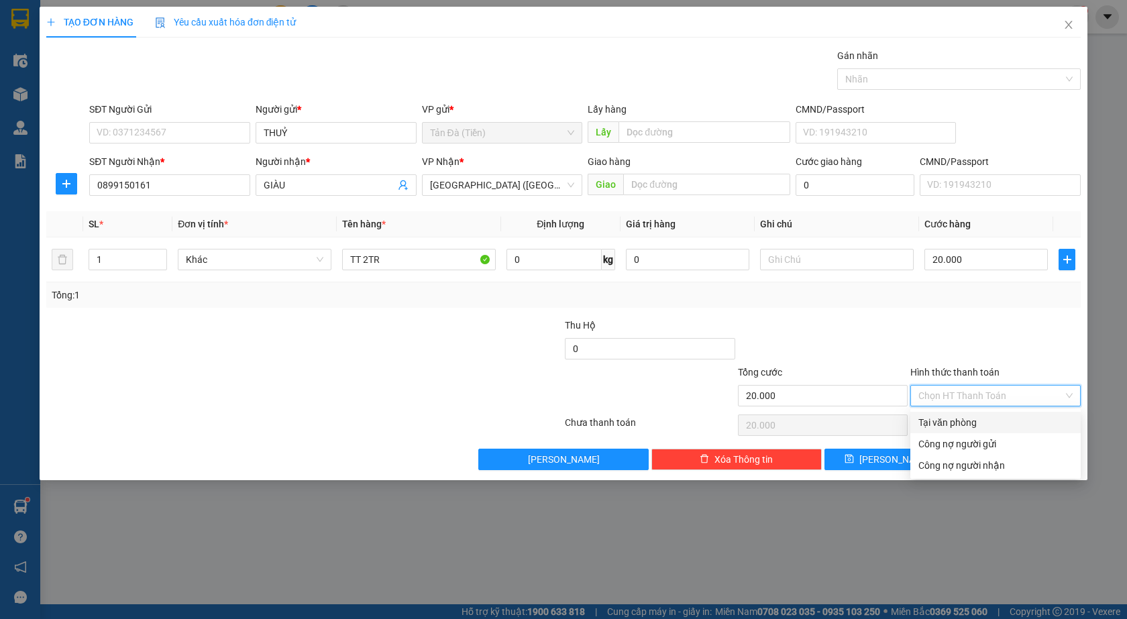
click at [953, 417] on div "Tại văn phòng" at bounding box center [995, 422] width 154 height 15
type input "0"
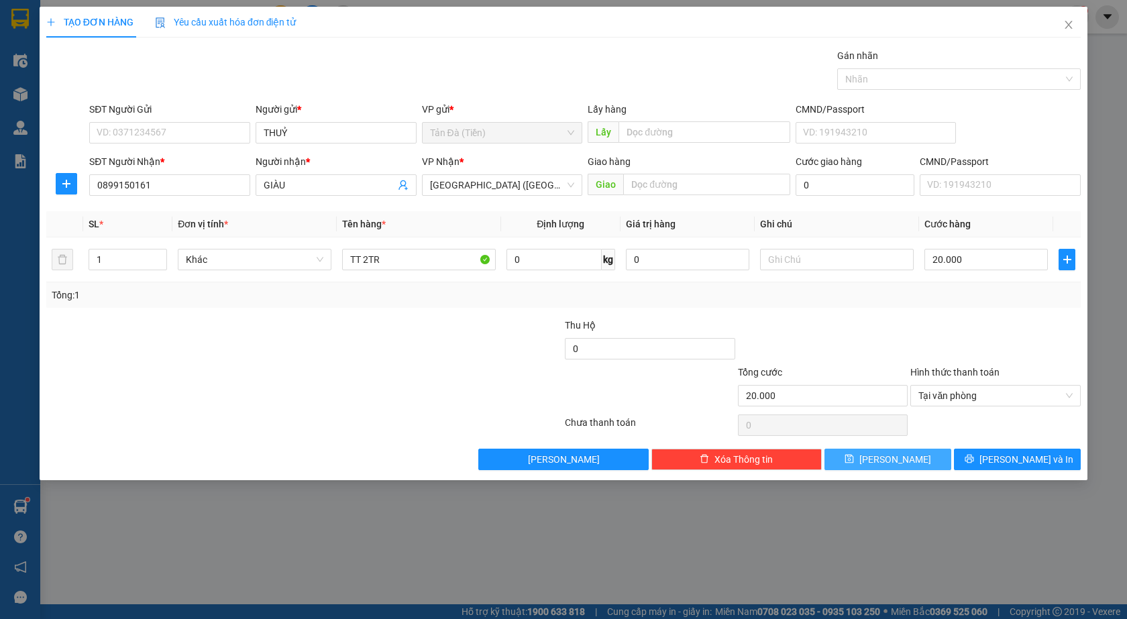
click at [874, 450] on button "[PERSON_NAME]" at bounding box center [888, 459] width 127 height 21
type input "0"
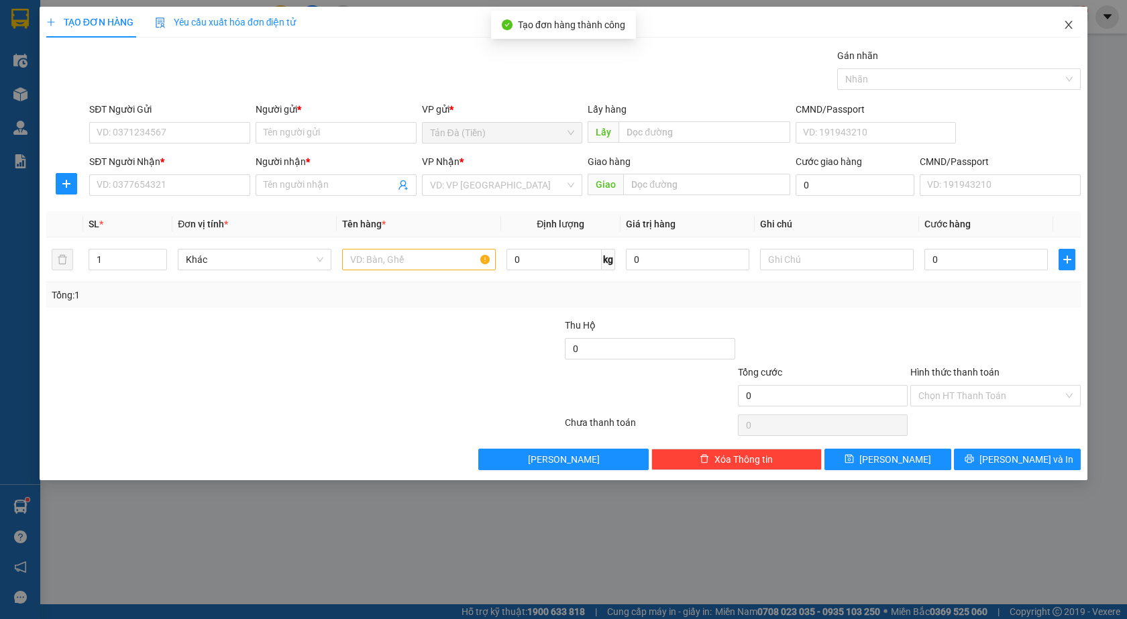
click at [1068, 32] on span "Close" at bounding box center [1069, 26] width 38 height 38
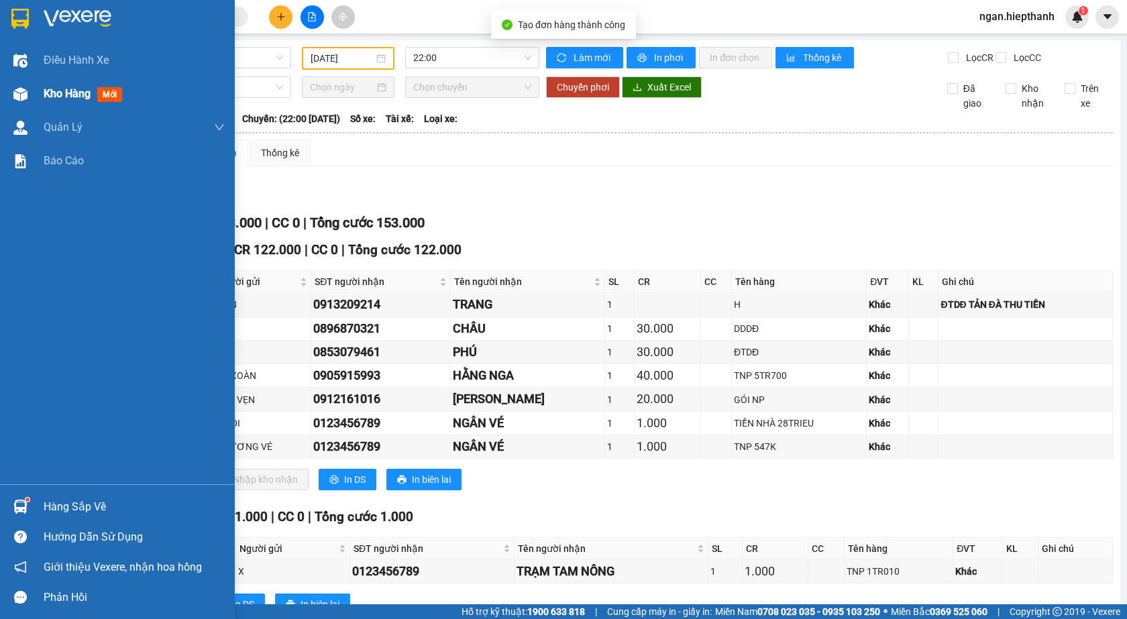
click at [36, 96] on div "Kho hàng mới" at bounding box center [117, 94] width 235 height 34
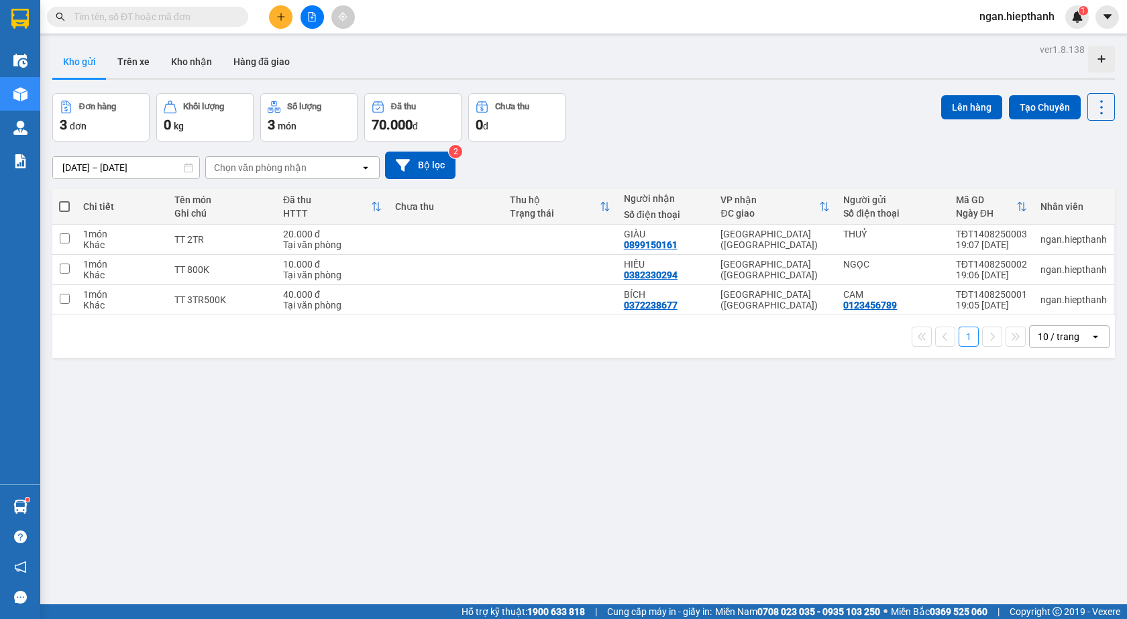
click at [280, 6] on button at bounding box center [280, 16] width 23 height 23
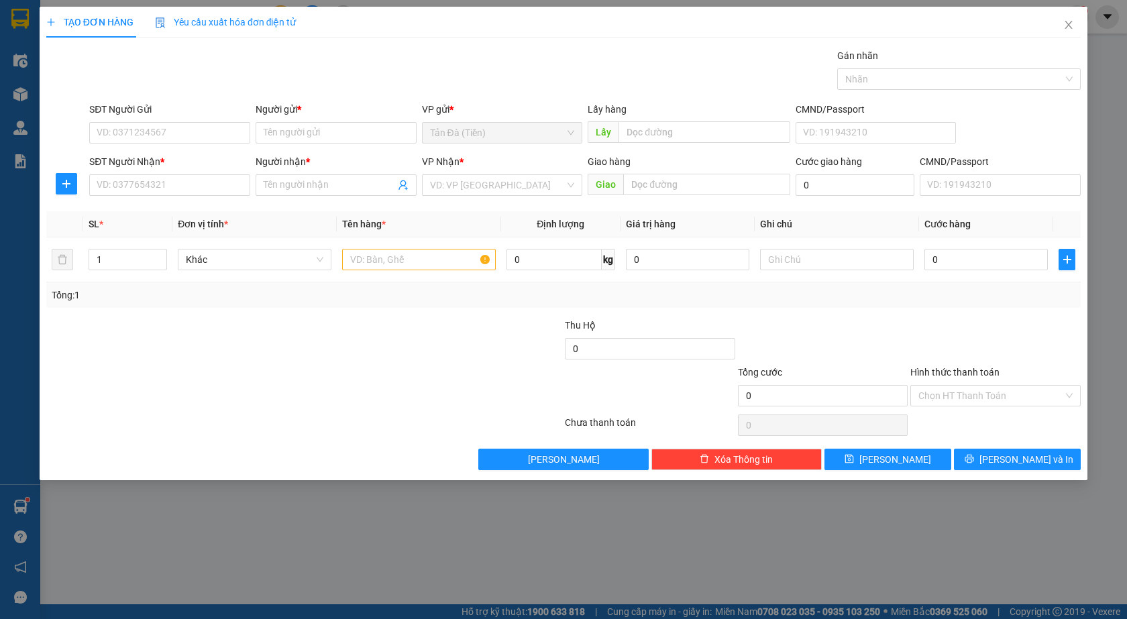
drag, startPoint x: 158, startPoint y: 200, endPoint x: 160, endPoint y: 189, distance: 11.5
click at [159, 200] on div "SĐT Người Nhận * VD: 0377654321" at bounding box center [169, 177] width 161 height 47
click at [160, 189] on input "SĐT Người Nhận *" at bounding box center [169, 184] width 161 height 21
click at [253, 131] on div "Người gửi * Tên người gửi" at bounding box center [336, 125] width 166 height 47
click at [258, 131] on input "Người gửi *" at bounding box center [336, 132] width 161 height 21
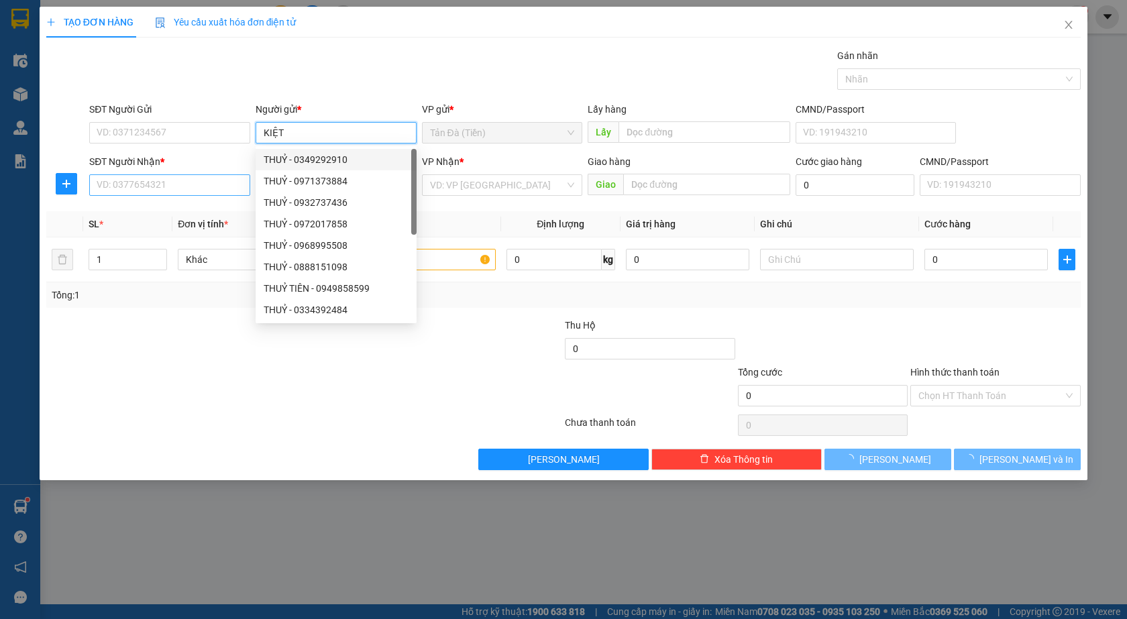
type input "KIỆT"
click at [217, 179] on input "SĐT Người Nhận *" at bounding box center [169, 184] width 161 height 21
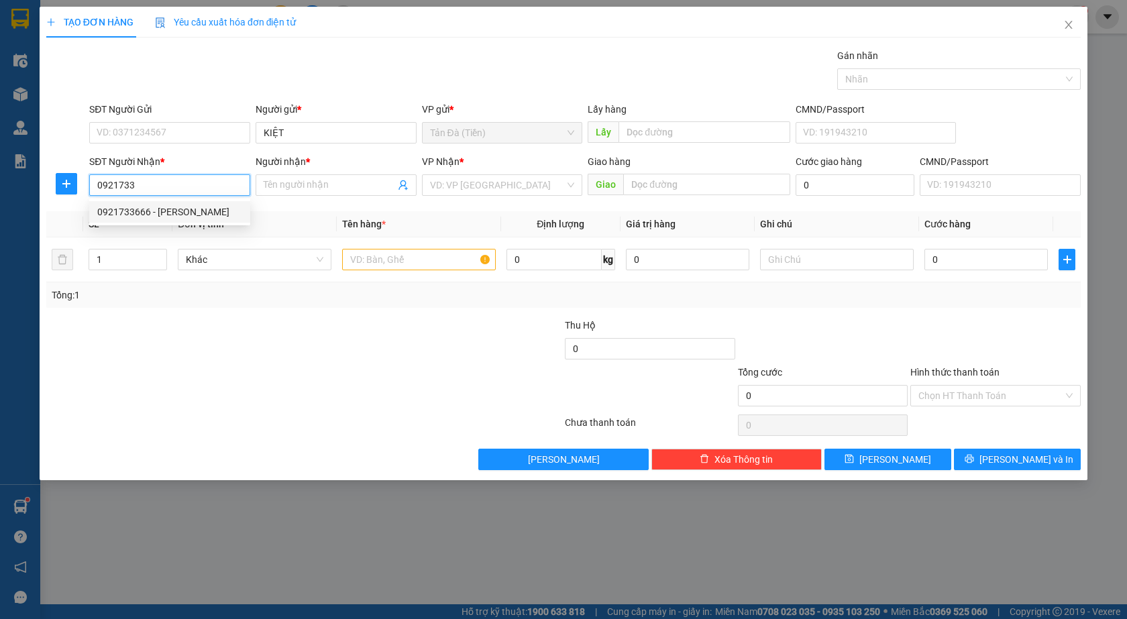
click at [210, 211] on div "0921733666 - [PERSON_NAME]" at bounding box center [169, 212] width 145 height 15
type input "0921733666"
type input "[PERSON_NAME]"
type input "0921733666"
drag, startPoint x: 349, startPoint y: 184, endPoint x: 155, endPoint y: 188, distance: 193.9
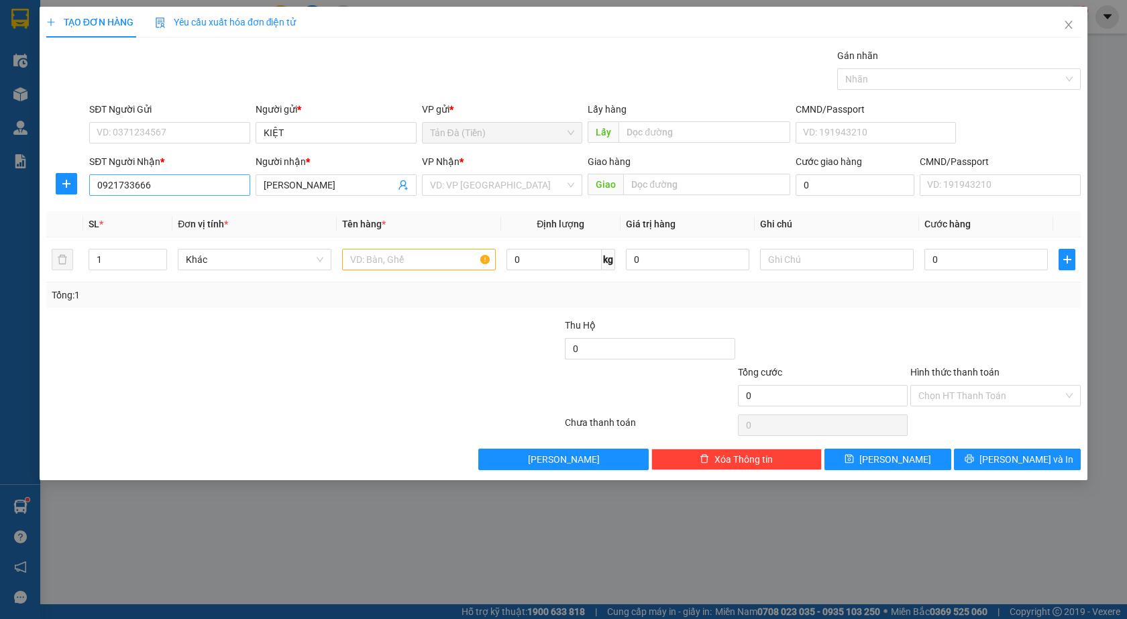
click at [187, 197] on div "SĐT Người Nhận * 0921733666 0921733666 Người nhận * [PERSON_NAME] VP Nhận * VD:…" at bounding box center [585, 177] width 997 height 47
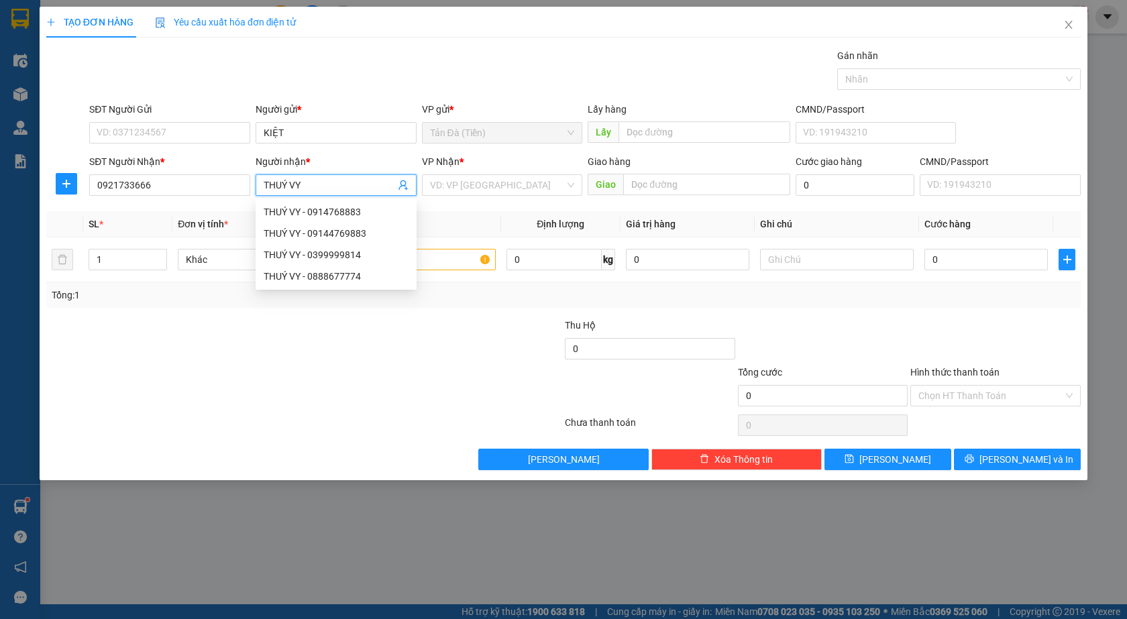
type input "THUÝ VY"
click at [470, 196] on div "VP Nhận * VD: VP [GEOGRAPHIC_DATA]" at bounding box center [502, 177] width 161 height 47
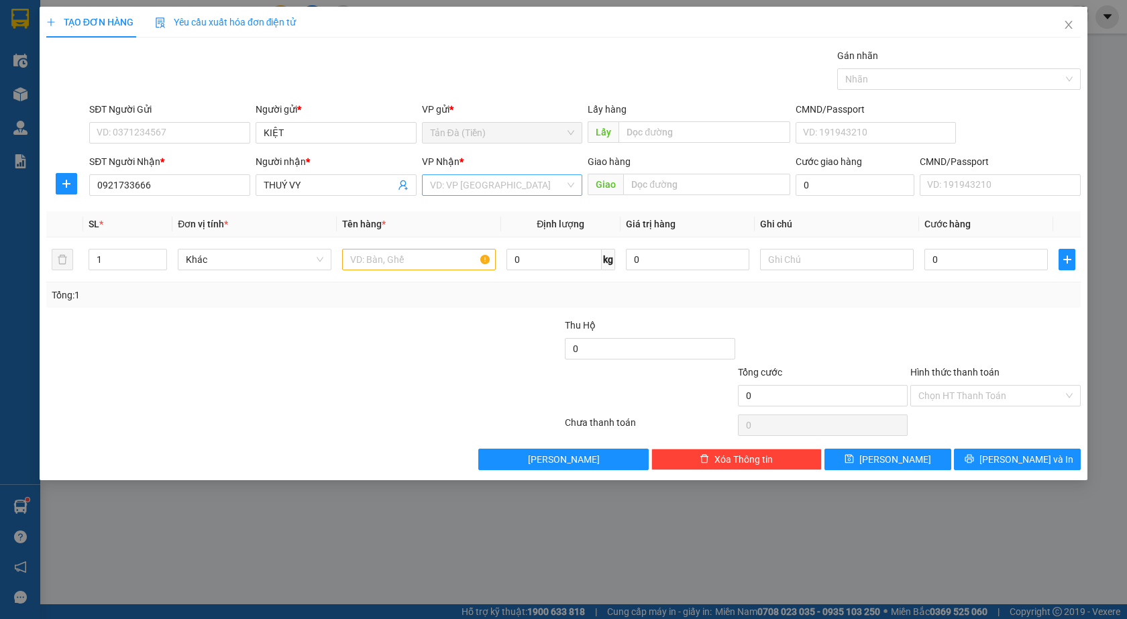
click at [460, 180] on input "search" at bounding box center [498, 185] width 136 height 20
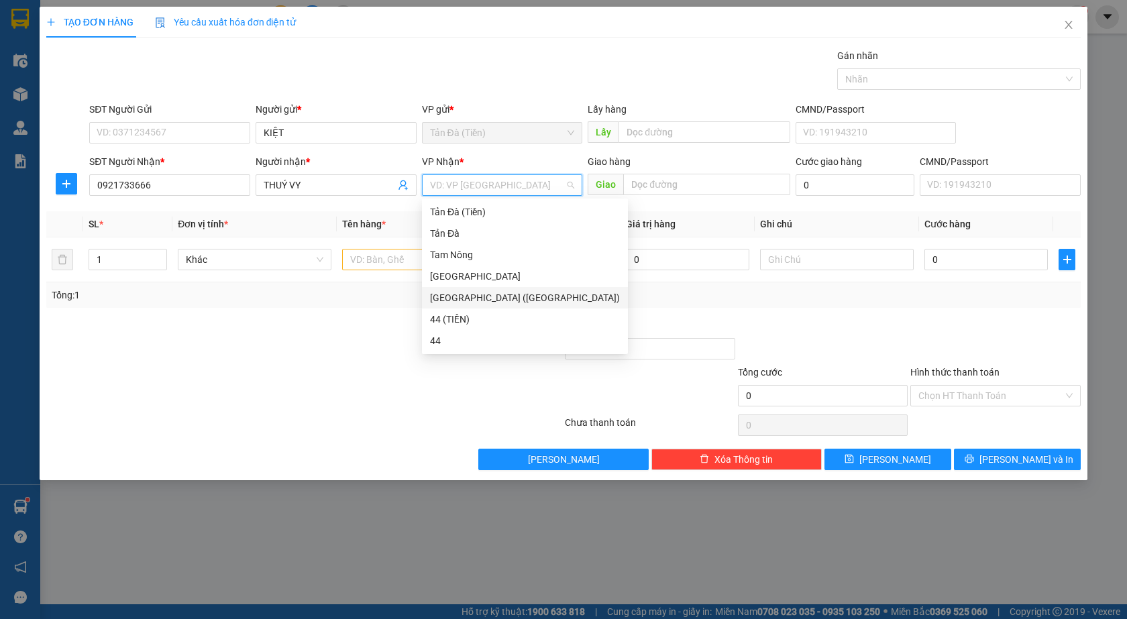
click at [468, 301] on div "[GEOGRAPHIC_DATA] ([GEOGRAPHIC_DATA])" at bounding box center [525, 297] width 190 height 15
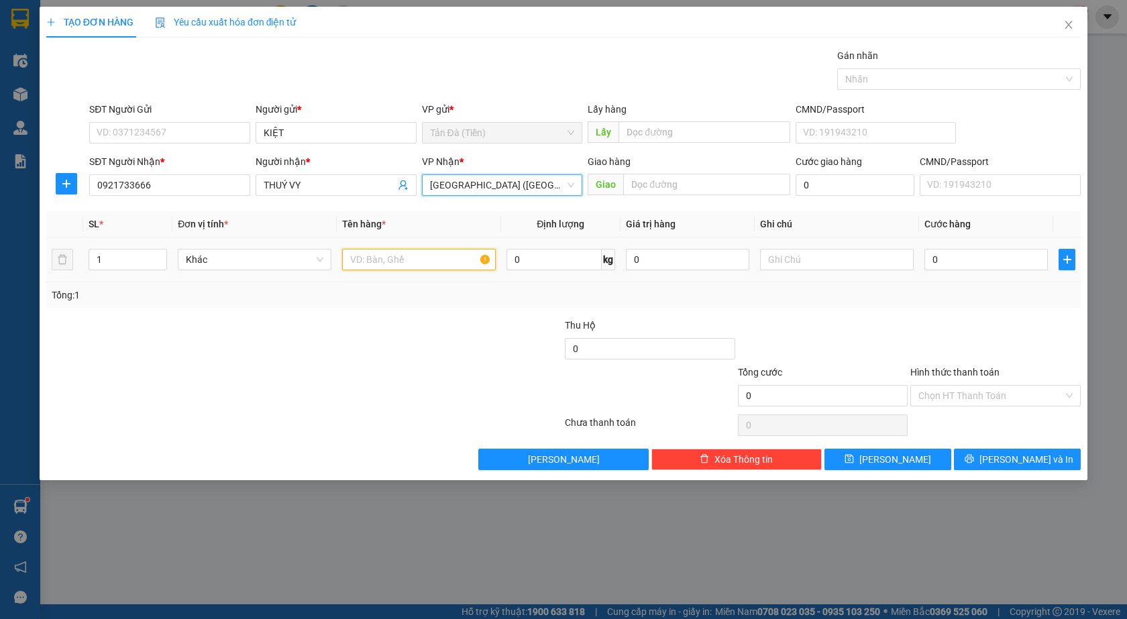
click at [386, 260] on input "text" at bounding box center [419, 259] width 154 height 21
type input "GÓI NP"
click at [943, 258] on input "0" at bounding box center [985, 259] width 123 height 21
type input "1"
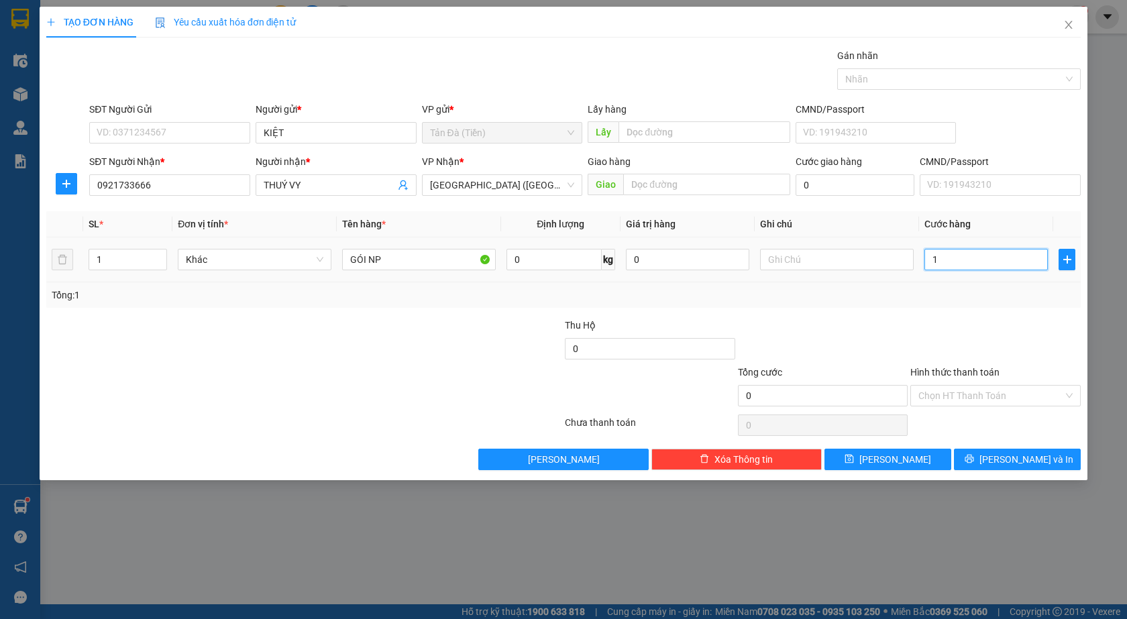
type input "1"
type input "1.000"
click at [933, 336] on div at bounding box center [995, 341] width 173 height 47
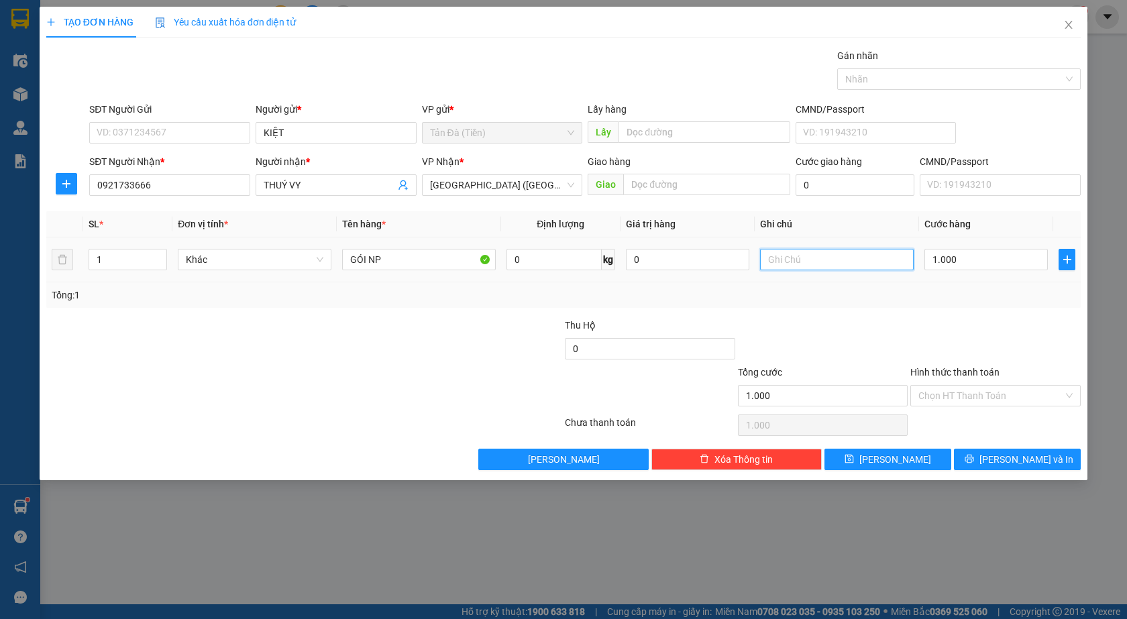
click at [866, 260] on input "text" at bounding box center [837, 259] width 154 height 21
type input "TRỊ GIÁ 2TR"
click at [930, 455] on button "[PERSON_NAME]" at bounding box center [888, 459] width 127 height 21
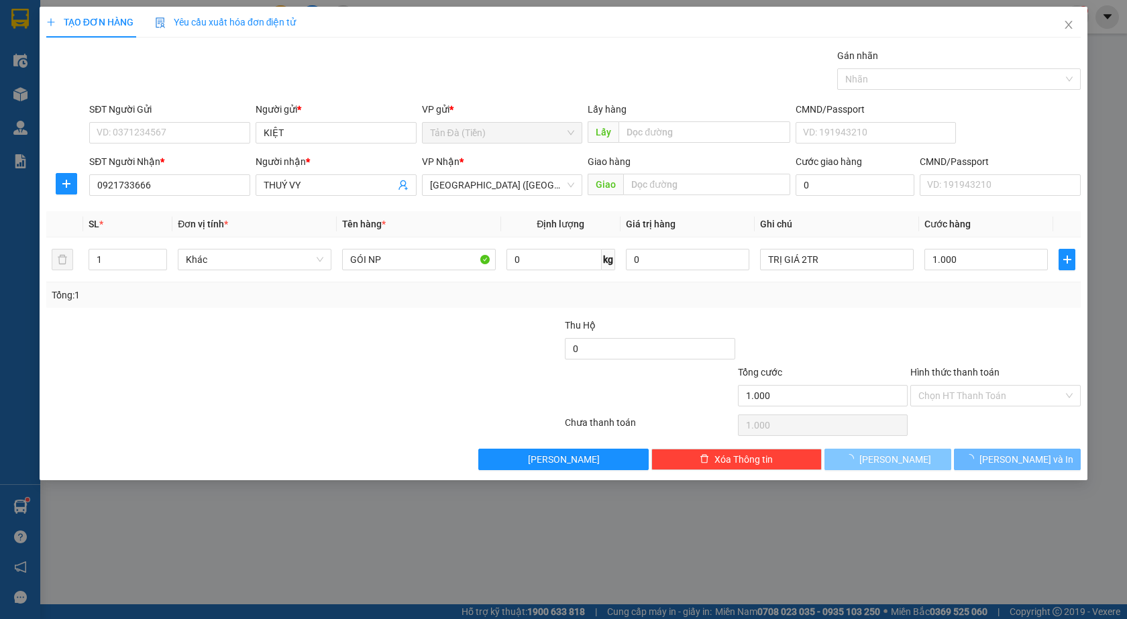
type input "0"
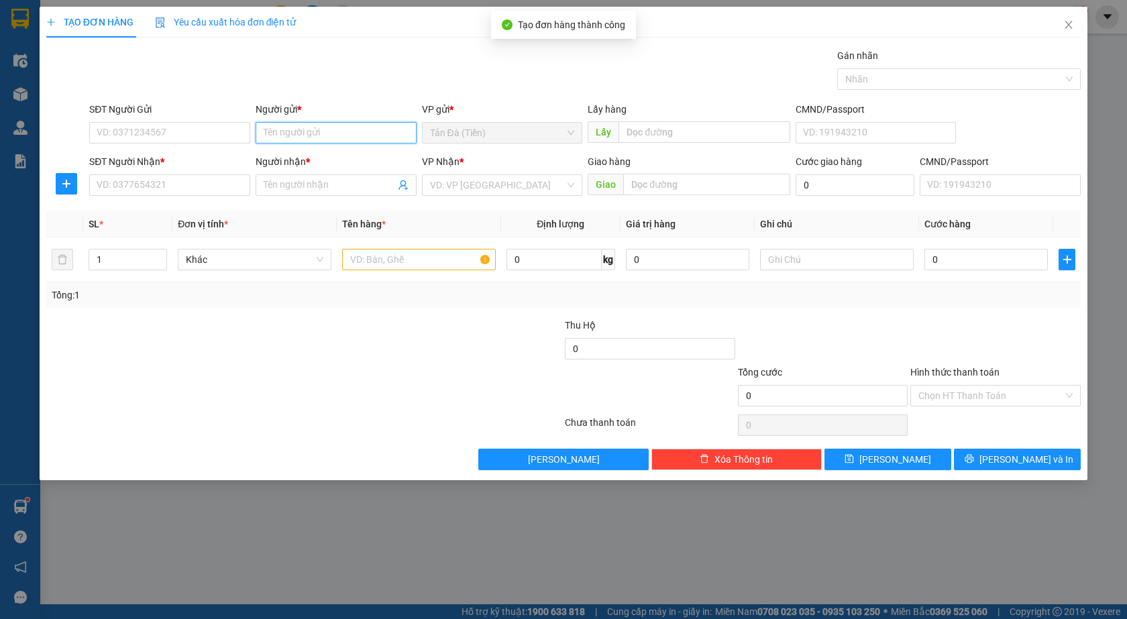
click at [321, 135] on input "Người gửi *" at bounding box center [336, 132] width 161 height 21
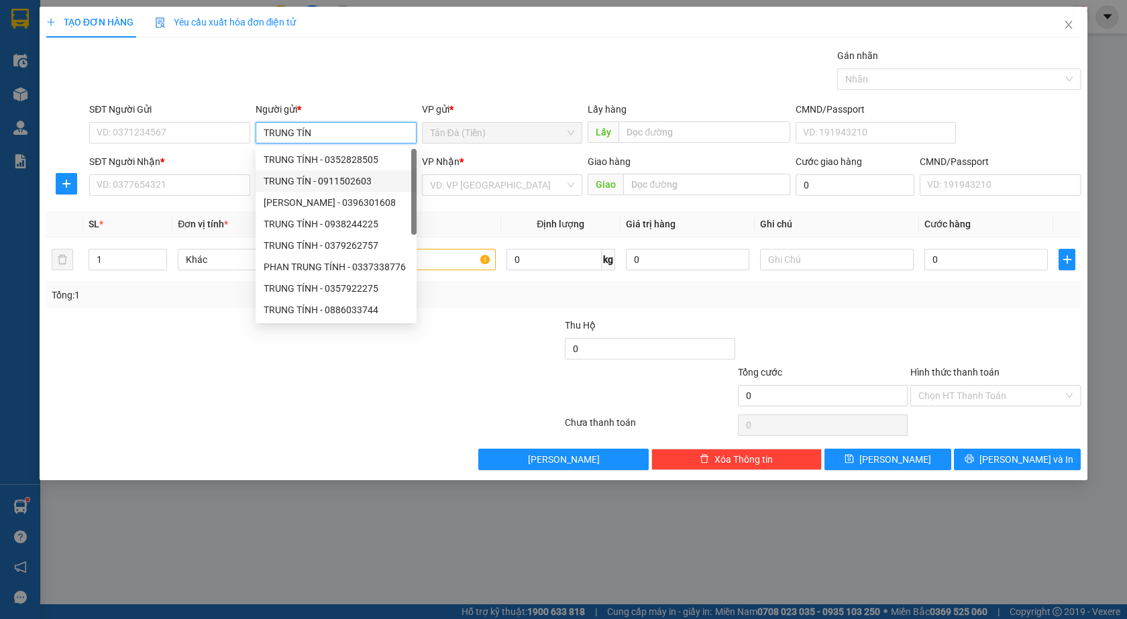
type input "TRUNG TÍN"
click at [219, 197] on div "SĐT Người Nhận * VD: 0377654321" at bounding box center [169, 177] width 161 height 47
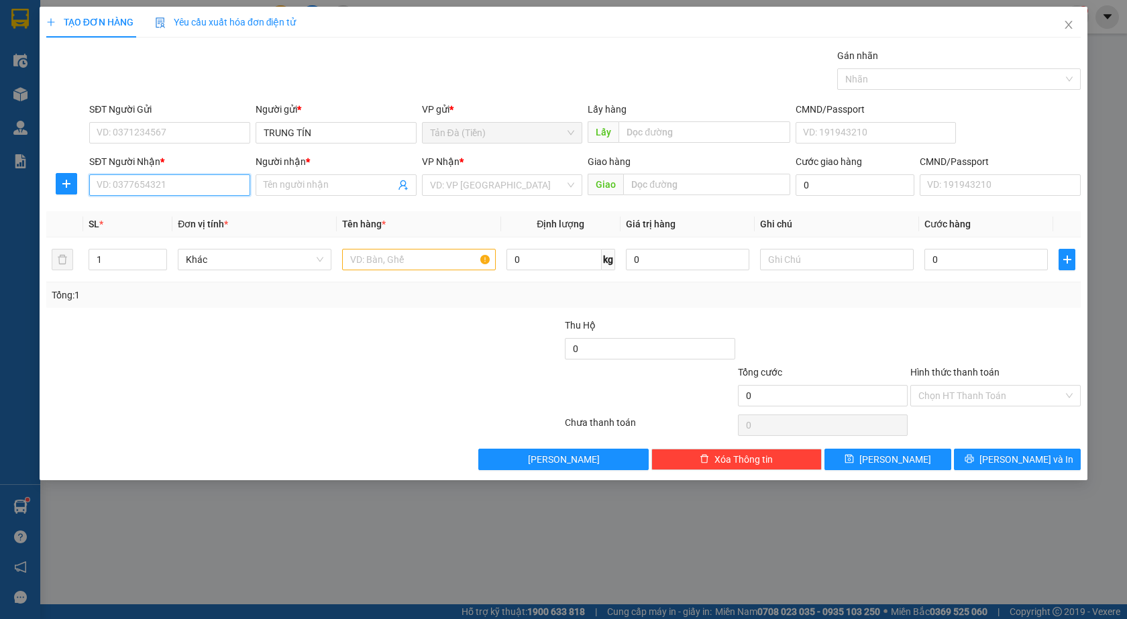
click at [229, 191] on input "SĐT Người Nhận *" at bounding box center [169, 184] width 161 height 21
click at [123, 185] on input "0975377477" at bounding box center [169, 184] width 161 height 21
type input "0975277477"
click at [163, 211] on div "0975277477 - [PERSON_NAME]" at bounding box center [169, 212] width 145 height 15
type input "[PERSON_NAME]"
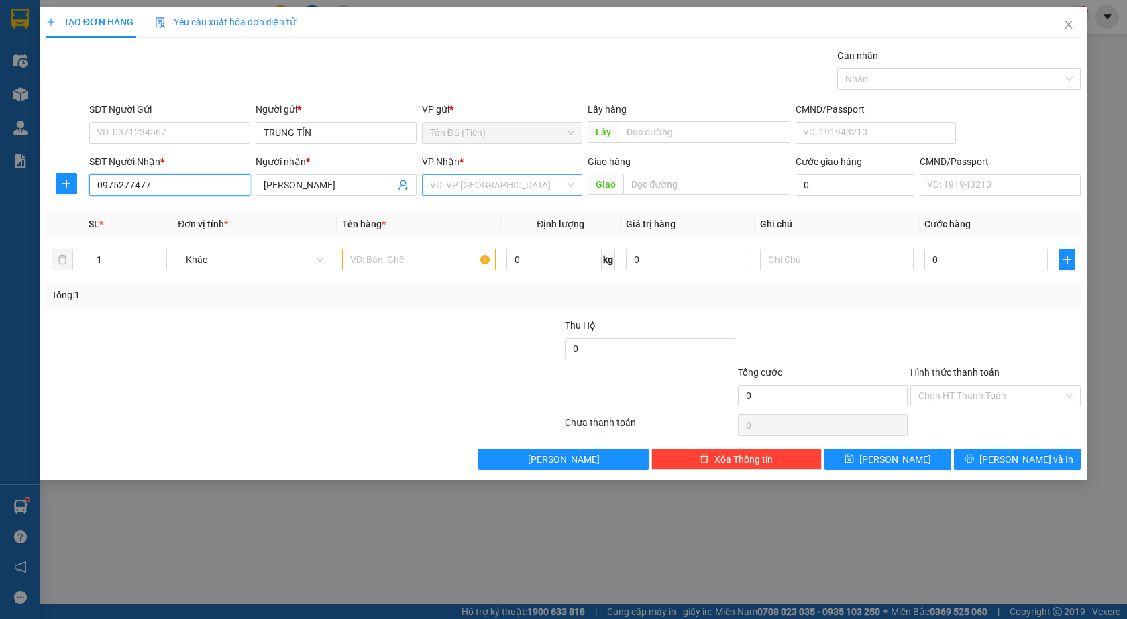
type input "0975277477"
click at [457, 175] on input "search" at bounding box center [498, 185] width 136 height 20
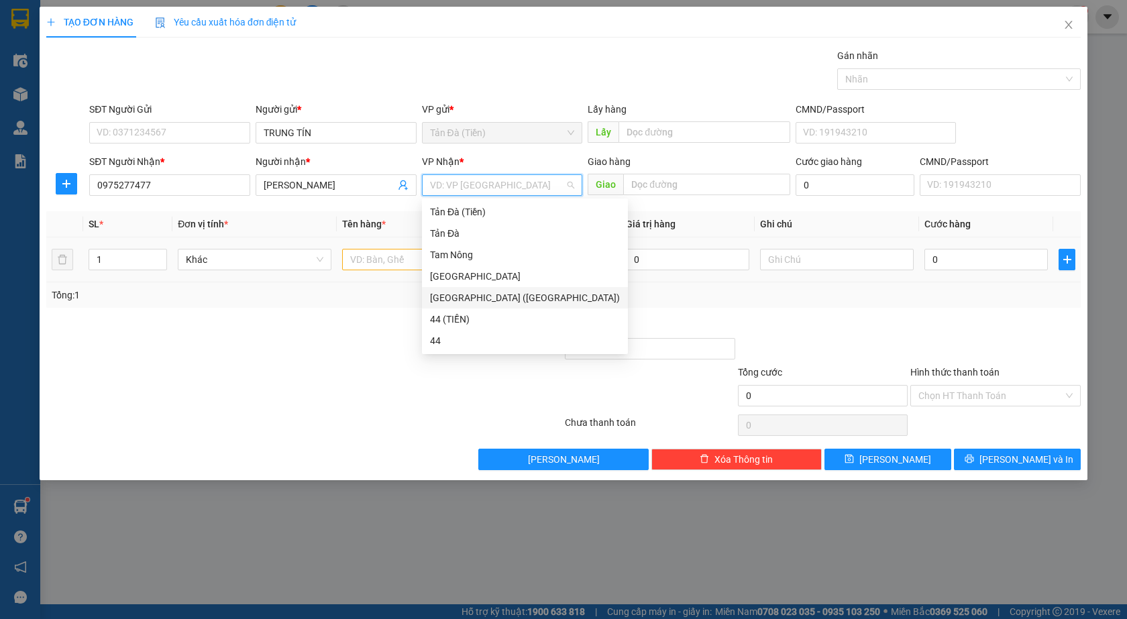
drag, startPoint x: 458, startPoint y: 289, endPoint x: 407, endPoint y: 273, distance: 53.5
click at [458, 289] on div "[GEOGRAPHIC_DATA] ([GEOGRAPHIC_DATA])" at bounding box center [525, 297] width 206 height 21
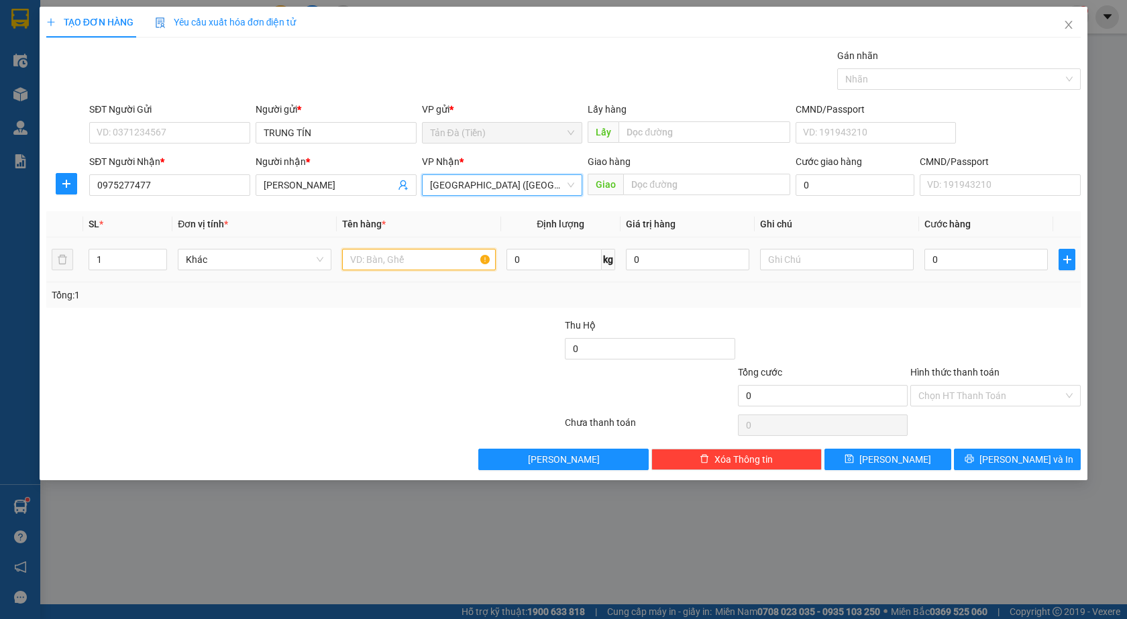
click at [413, 264] on input "text" at bounding box center [419, 259] width 154 height 21
type input "CỤC NP"
drag, startPoint x: 864, startPoint y: 246, endPoint x: 874, endPoint y: 218, distance: 29.9
click at [865, 246] on div at bounding box center [837, 259] width 154 height 27
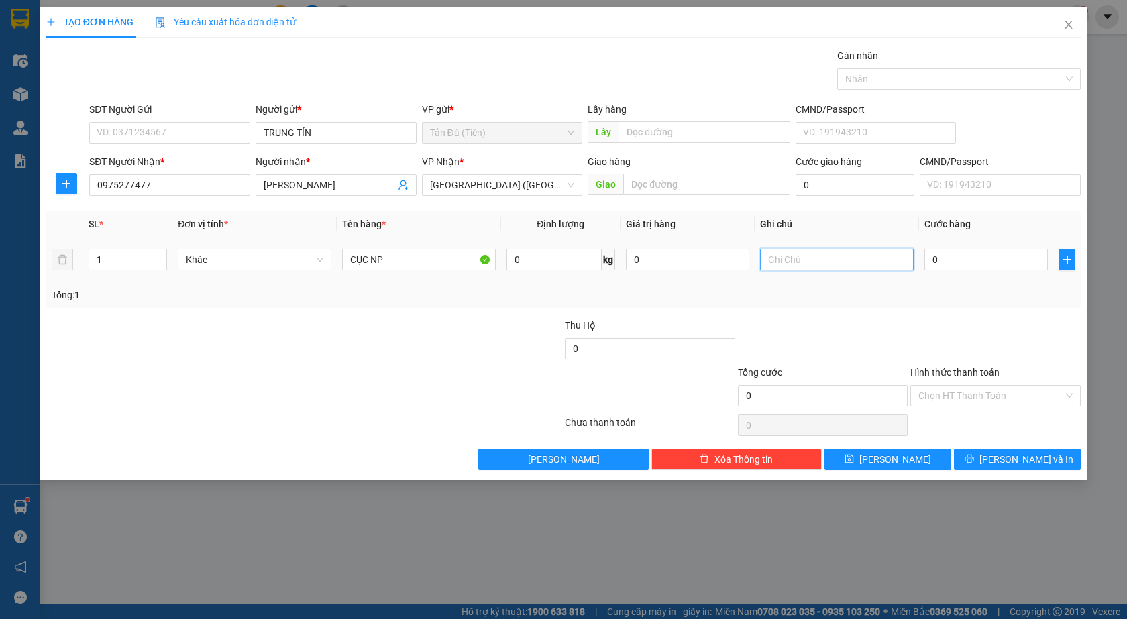
click at [796, 264] on input "text" at bounding box center [837, 259] width 154 height 21
type input "TRỊ GIÁ 3TR"
click at [999, 270] on div "0" at bounding box center [985, 259] width 123 height 27
click at [988, 271] on div "0" at bounding box center [985, 259] width 123 height 27
click at [982, 257] on input "0" at bounding box center [985, 259] width 123 height 21
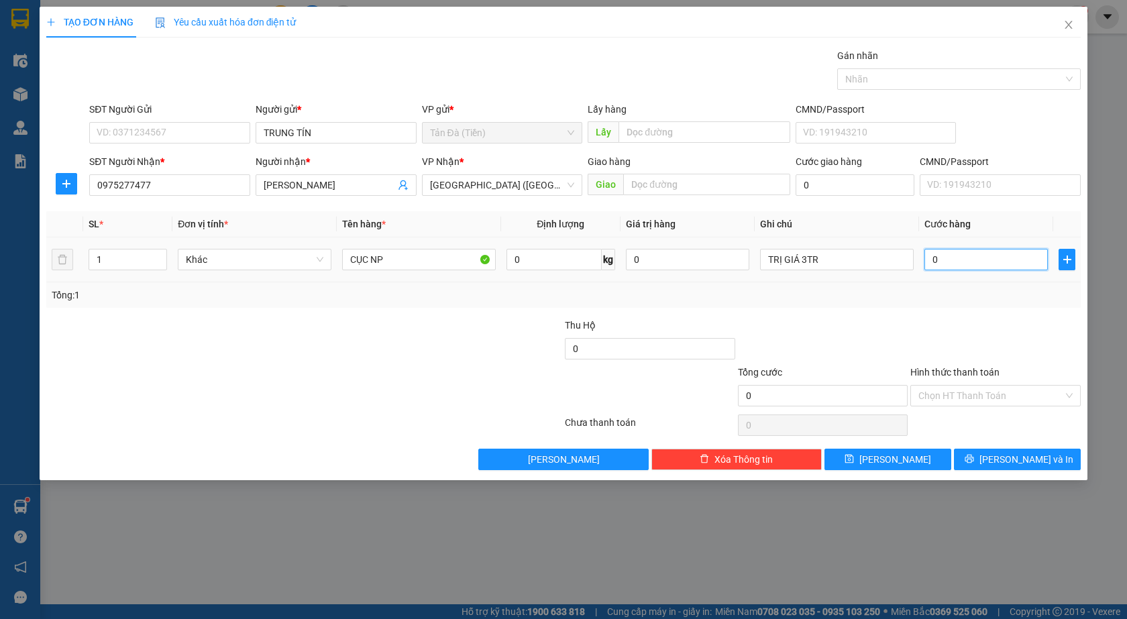
type input "1"
type input "1.000"
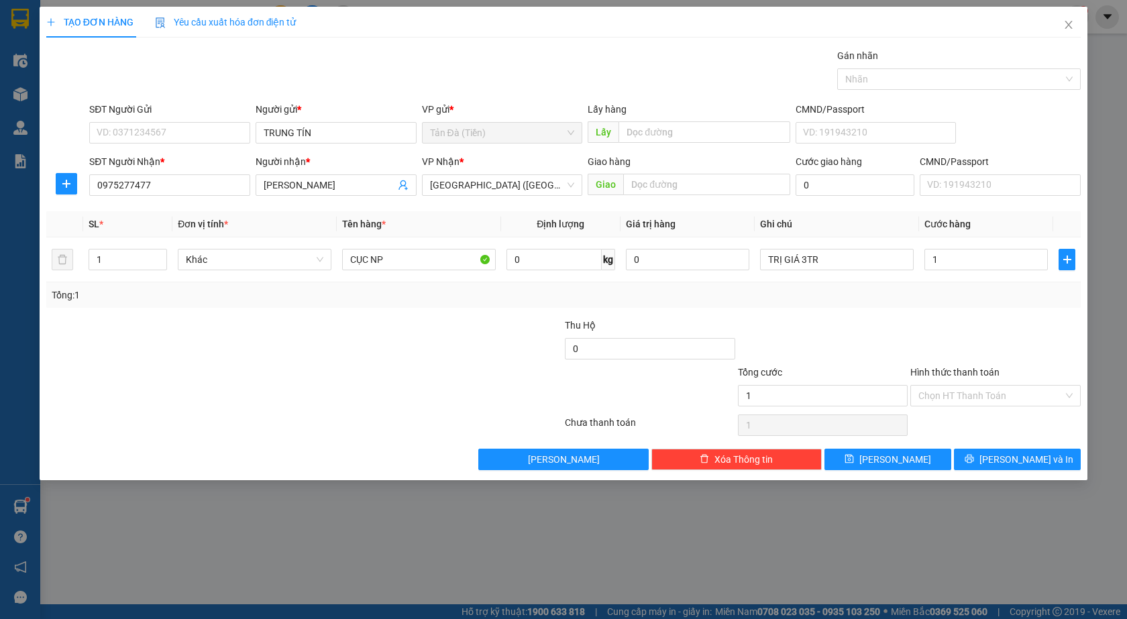
type input "1.000"
click at [889, 311] on div "Transit Pickup Surcharge Ids Transit Deliver Surcharge Ids Transit Deliver Surc…" at bounding box center [563, 259] width 1035 height 422
click at [853, 456] on icon "save" at bounding box center [849, 459] width 9 height 9
type input "0"
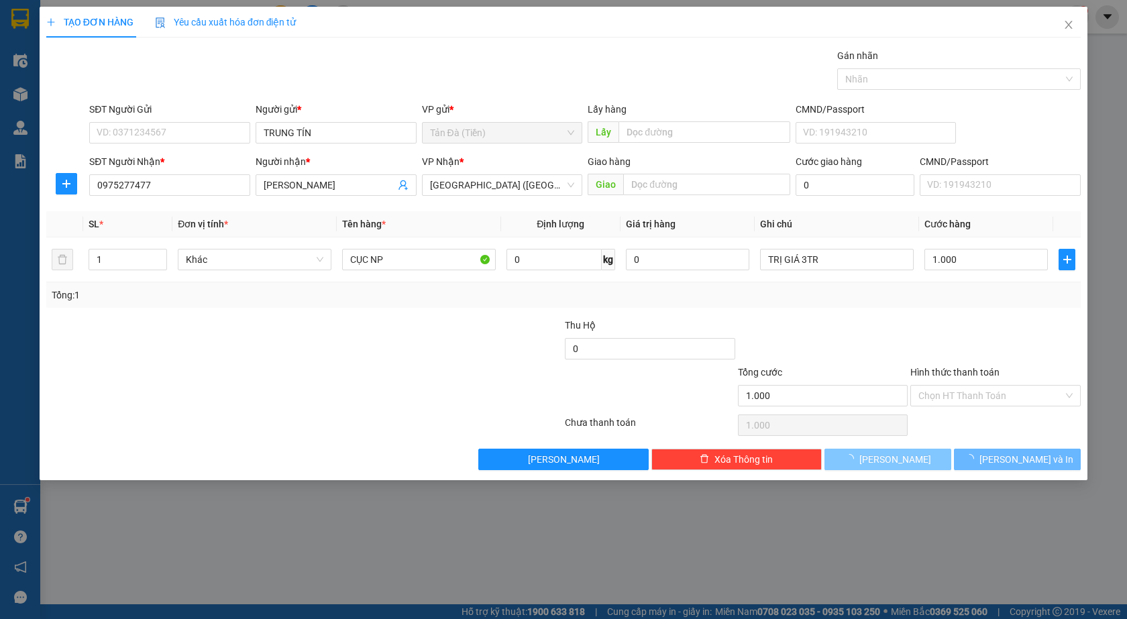
type input "0"
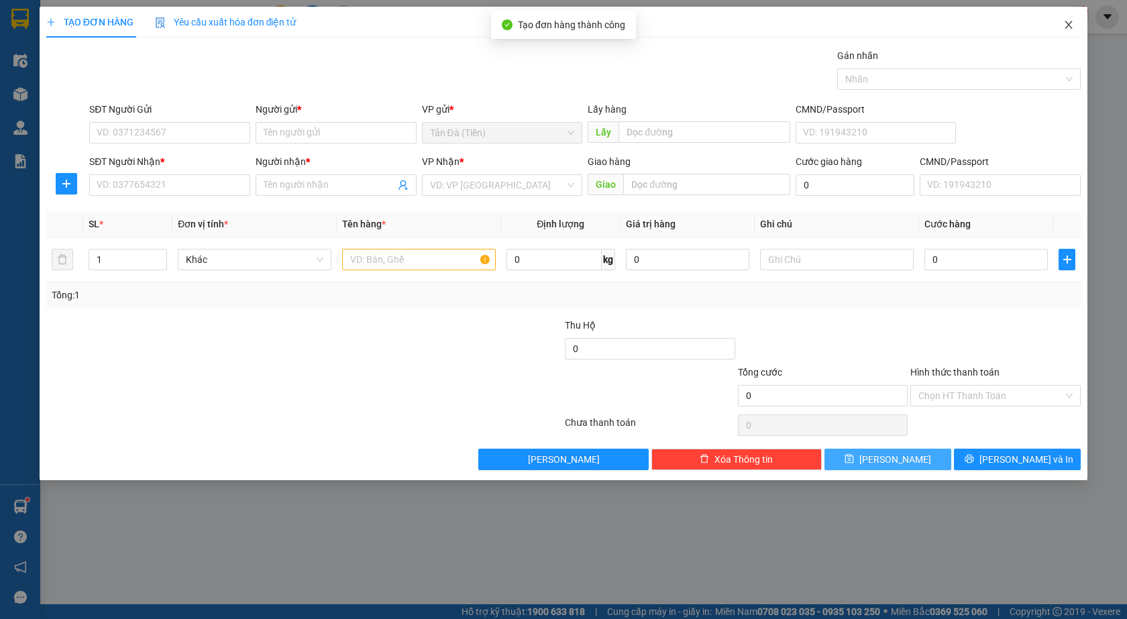
click at [1077, 17] on span "Close" at bounding box center [1069, 26] width 38 height 38
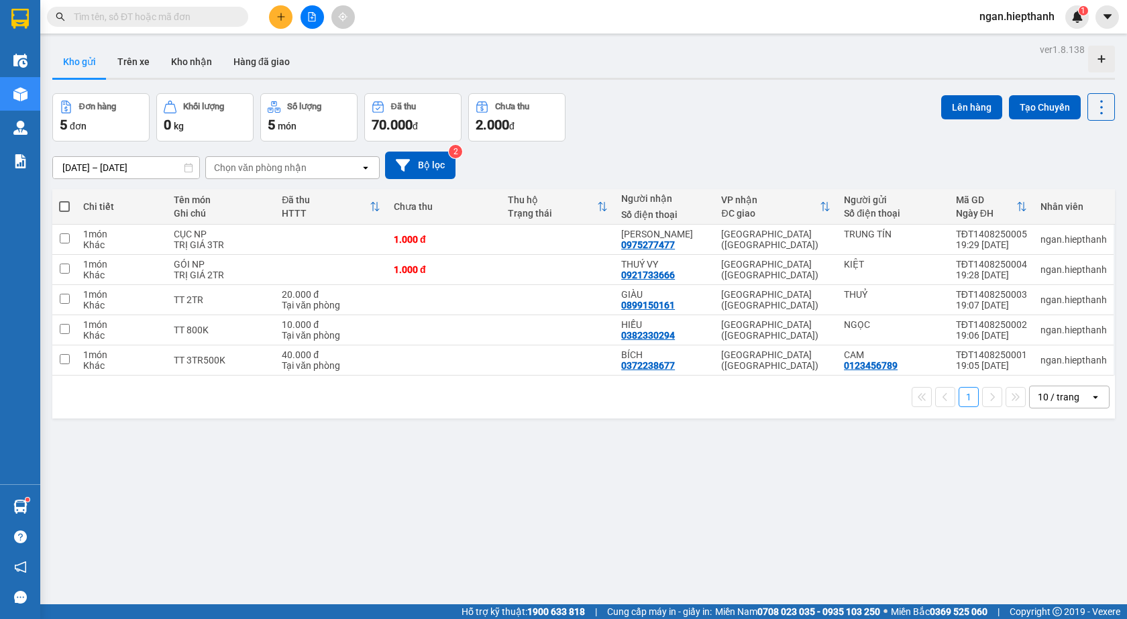
click at [70, 207] on th at bounding box center [64, 207] width 24 height 36
click at [66, 205] on span at bounding box center [64, 206] width 11 height 11
click at [64, 200] on input "checkbox" at bounding box center [64, 200] width 0 height 0
checkbox input "true"
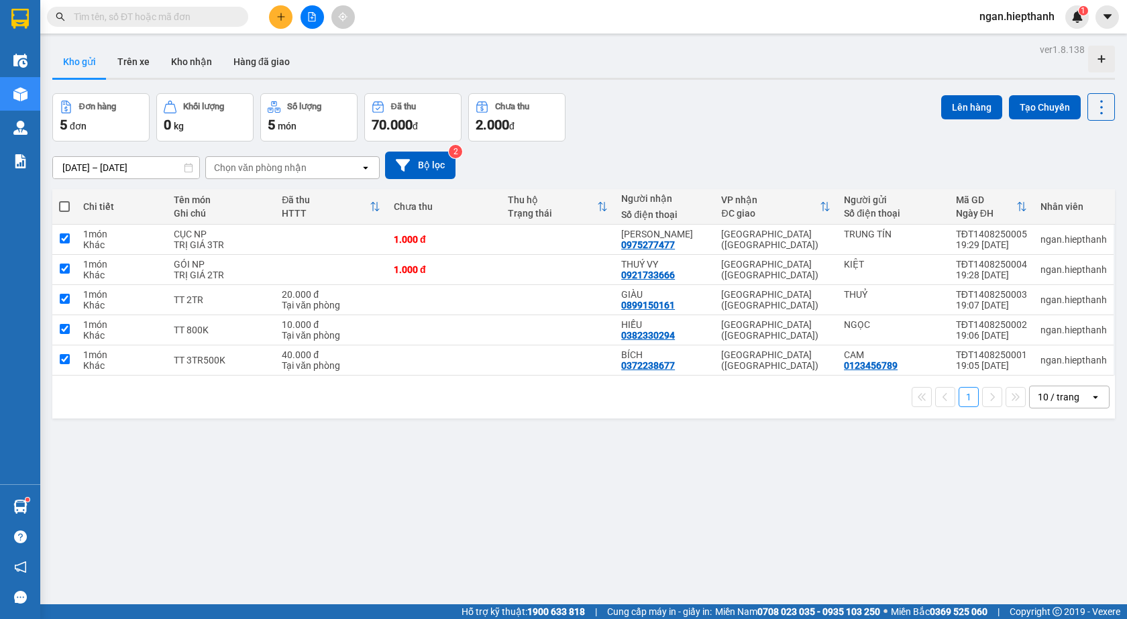
checkbox input "true"
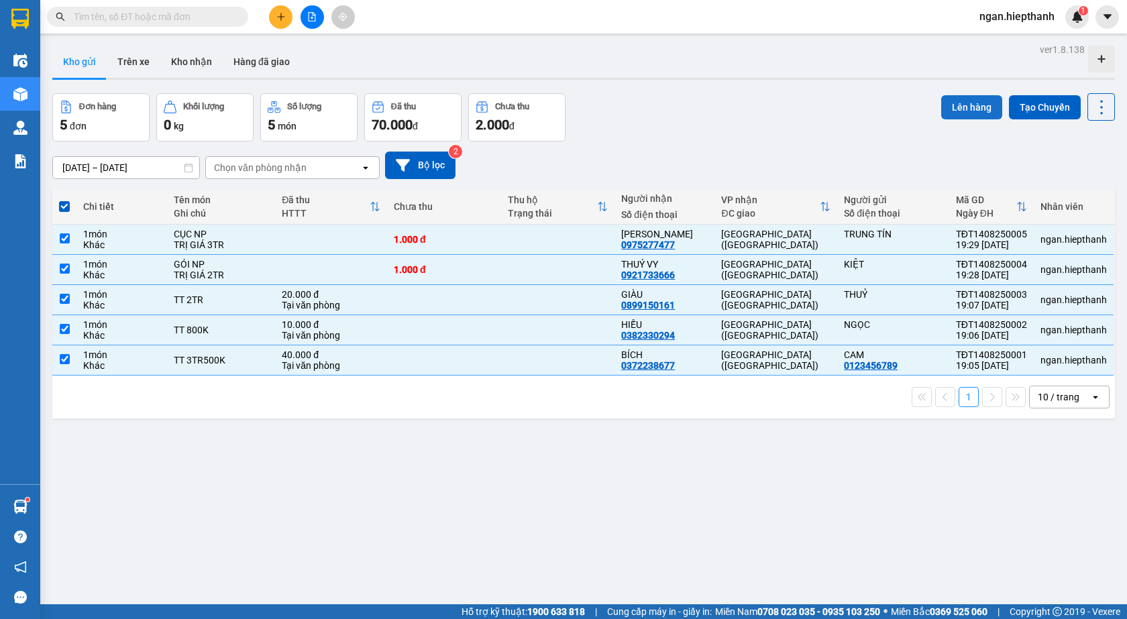
click at [984, 97] on button "Lên hàng" at bounding box center [971, 107] width 61 height 24
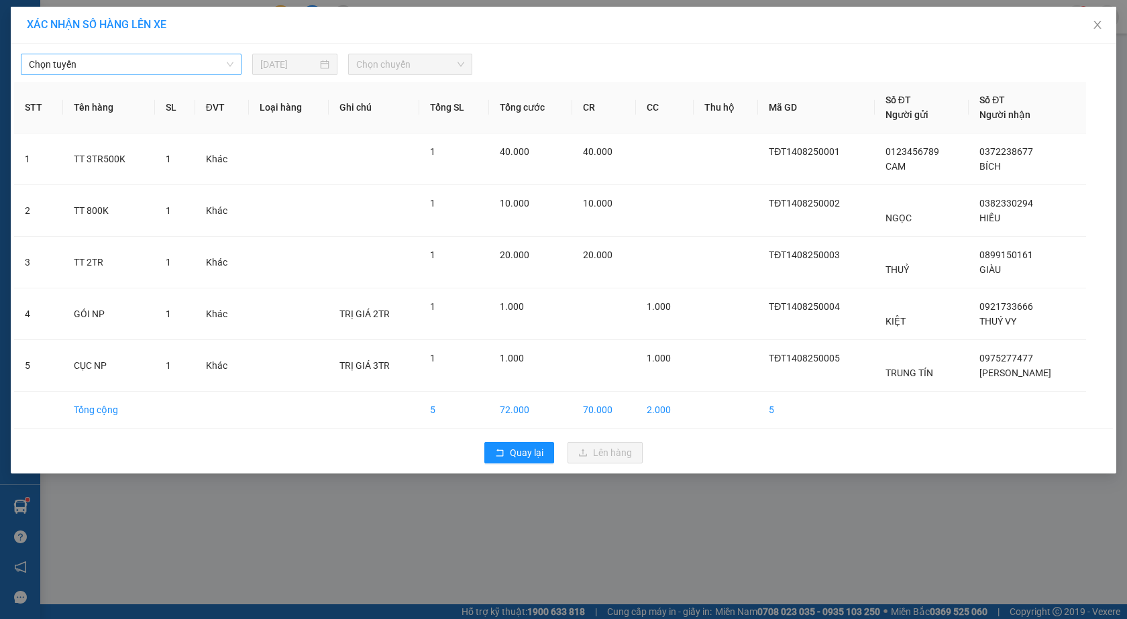
click at [163, 62] on span "Chọn tuyến" at bounding box center [131, 64] width 205 height 20
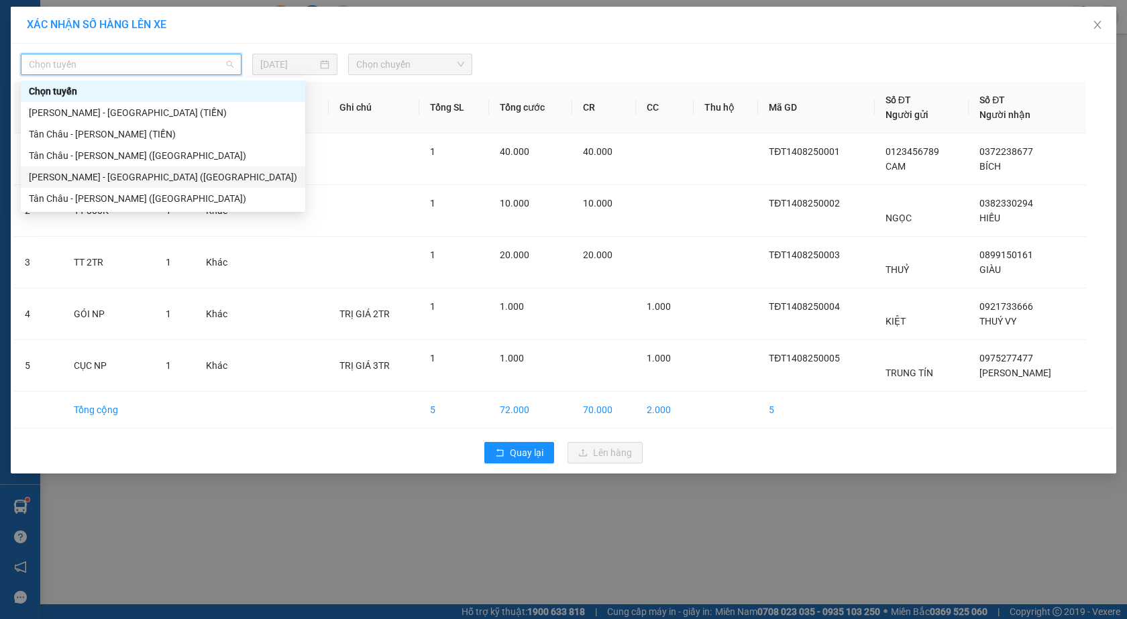
click at [127, 168] on div "[PERSON_NAME] - [GEOGRAPHIC_DATA] ([GEOGRAPHIC_DATA])" at bounding box center [163, 176] width 284 height 21
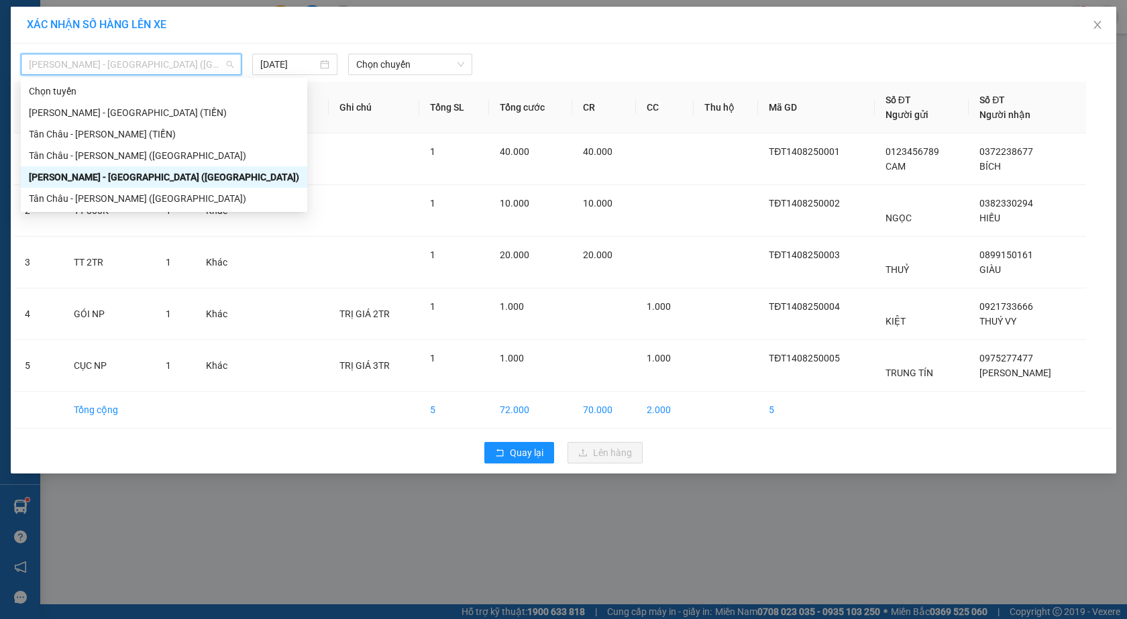
click at [159, 56] on span "[PERSON_NAME] - [GEOGRAPHIC_DATA] ([GEOGRAPHIC_DATA])" at bounding box center [131, 64] width 205 height 20
click at [152, 107] on div "[PERSON_NAME] - [GEOGRAPHIC_DATA] (TIỀN)" at bounding box center [164, 112] width 270 height 15
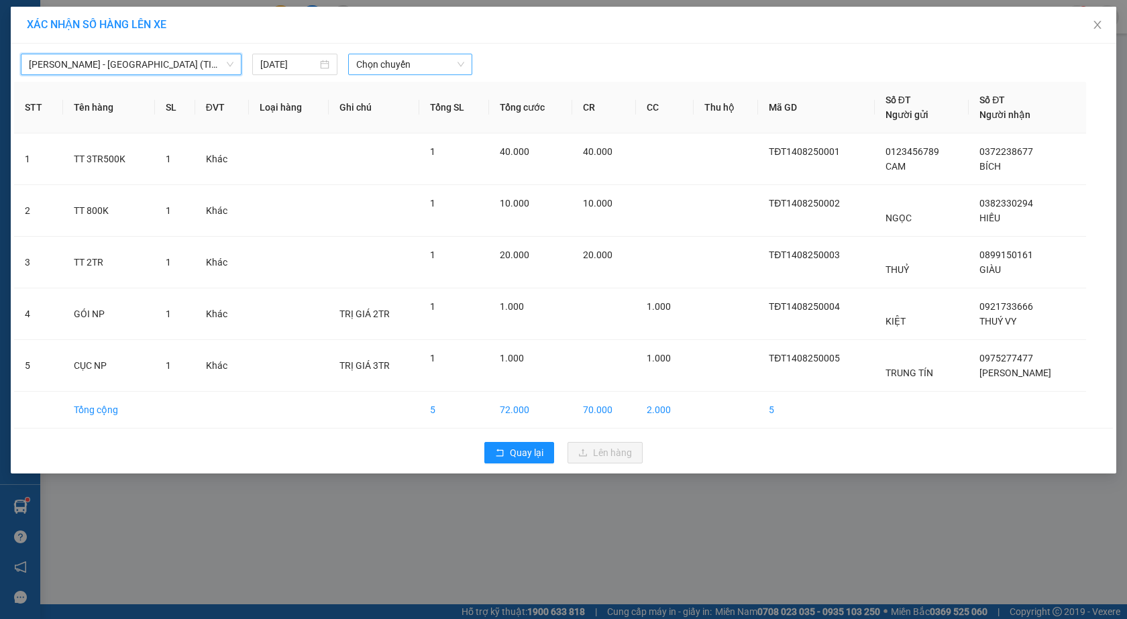
click at [377, 67] on span "Chọn chuyến" at bounding box center [410, 64] width 108 height 20
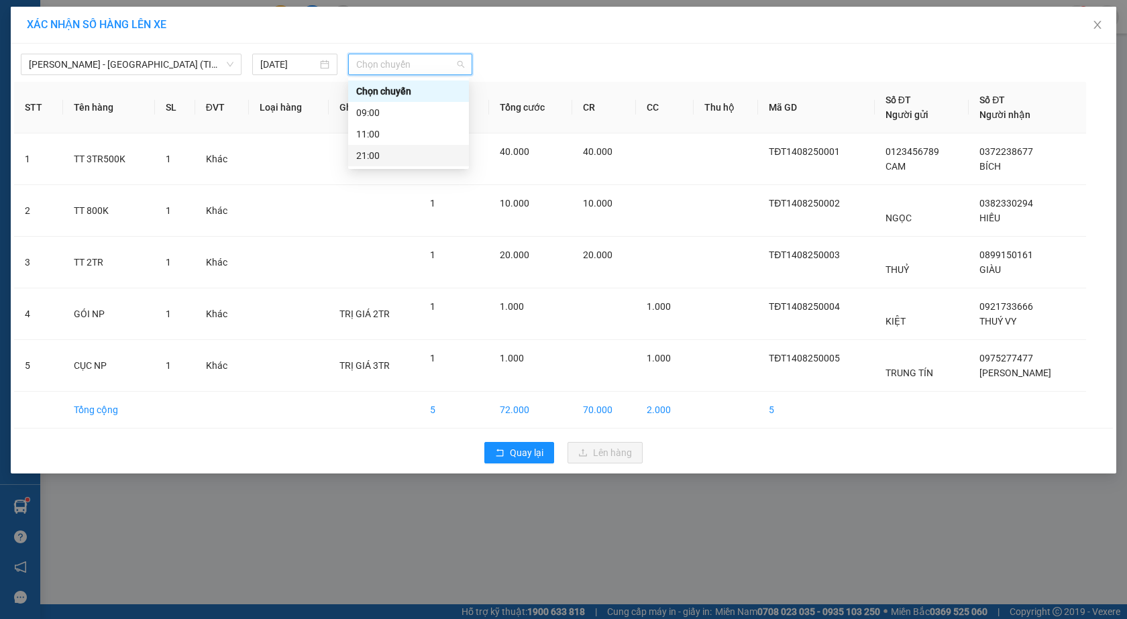
click at [384, 149] on div "21:00" at bounding box center [408, 155] width 105 height 15
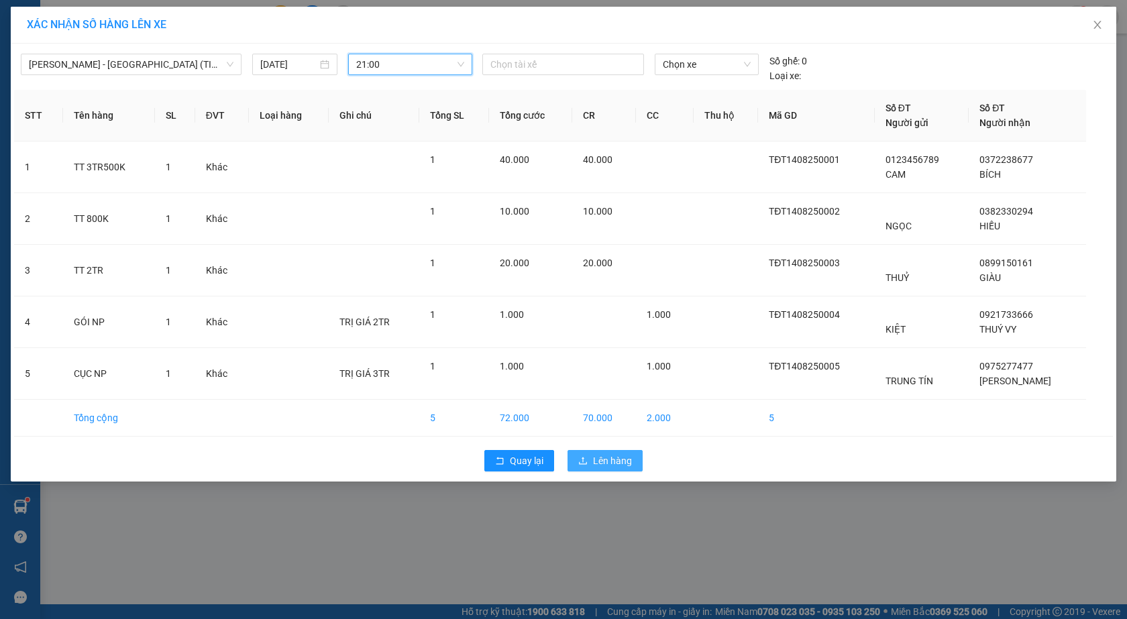
click at [608, 453] on button "Lên hàng" at bounding box center [605, 460] width 75 height 21
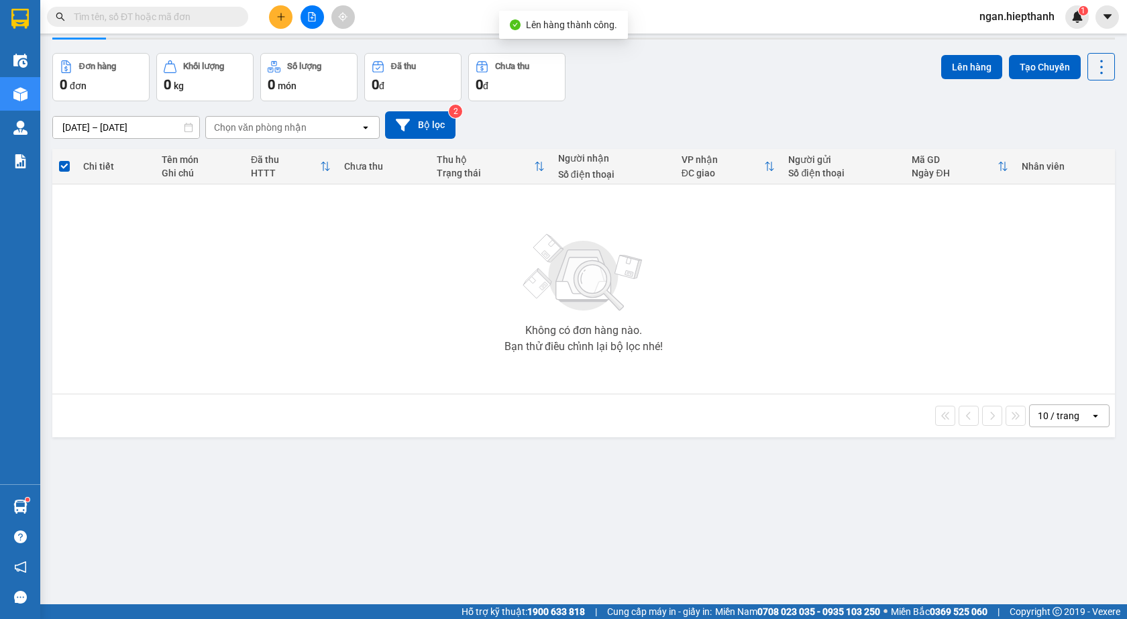
scroll to position [62, 0]
